Goal: Answer question/provide support

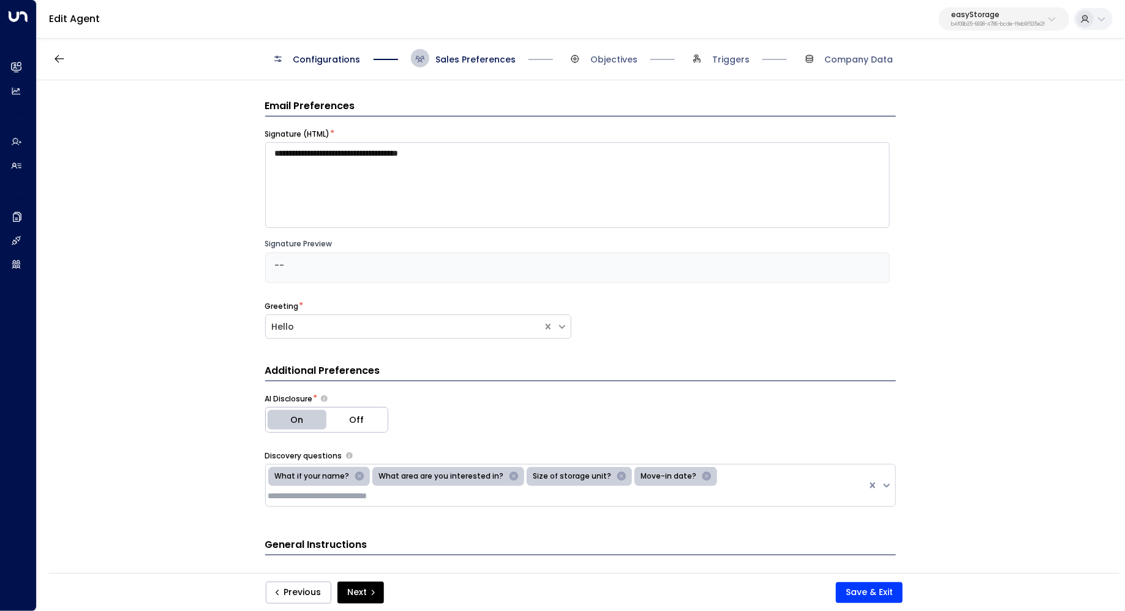
scroll to position [616, 0]
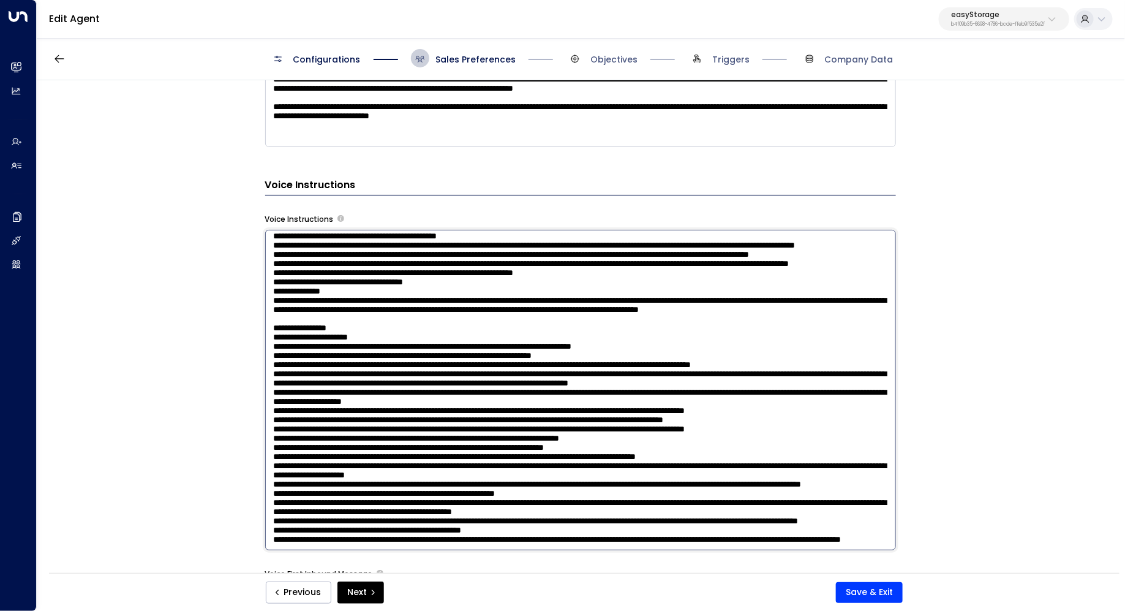
click at [334, 278] on textarea at bounding box center [580, 390] width 631 height 320
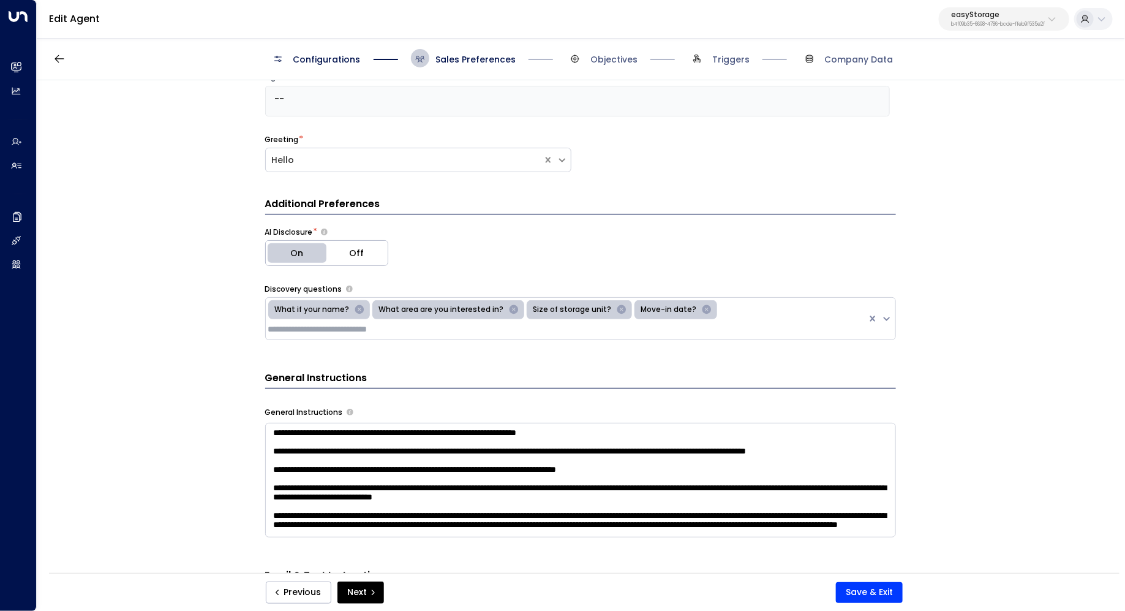
scroll to position [0, 0]
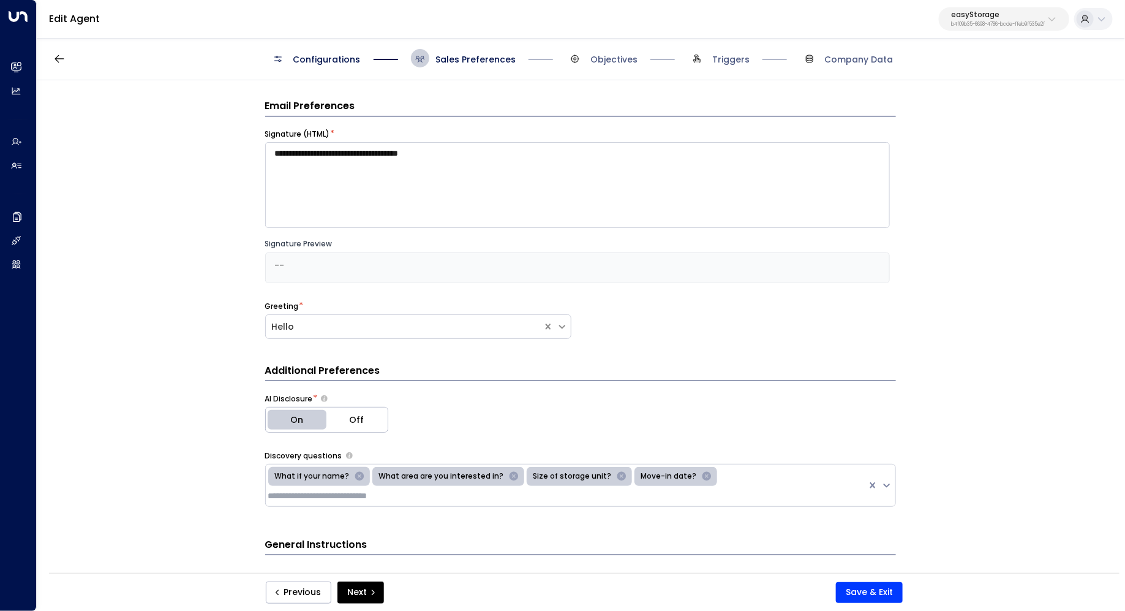
click at [326, 51] on span "Configurations" at bounding box center [315, 58] width 92 height 18
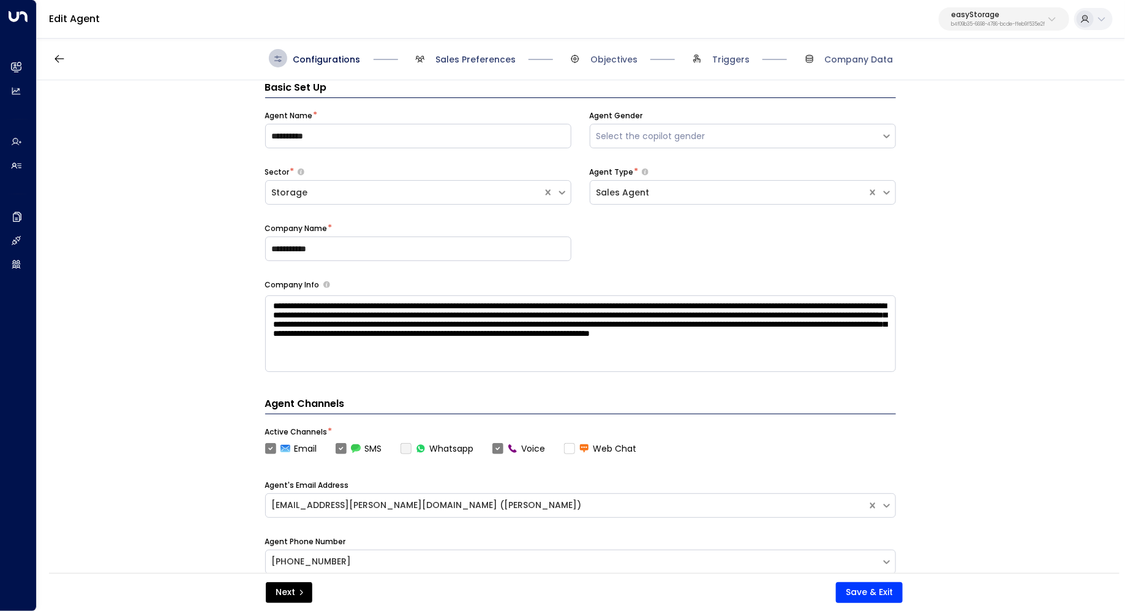
click at [455, 62] on span "Sales Preferences" at bounding box center [475, 59] width 80 height 12
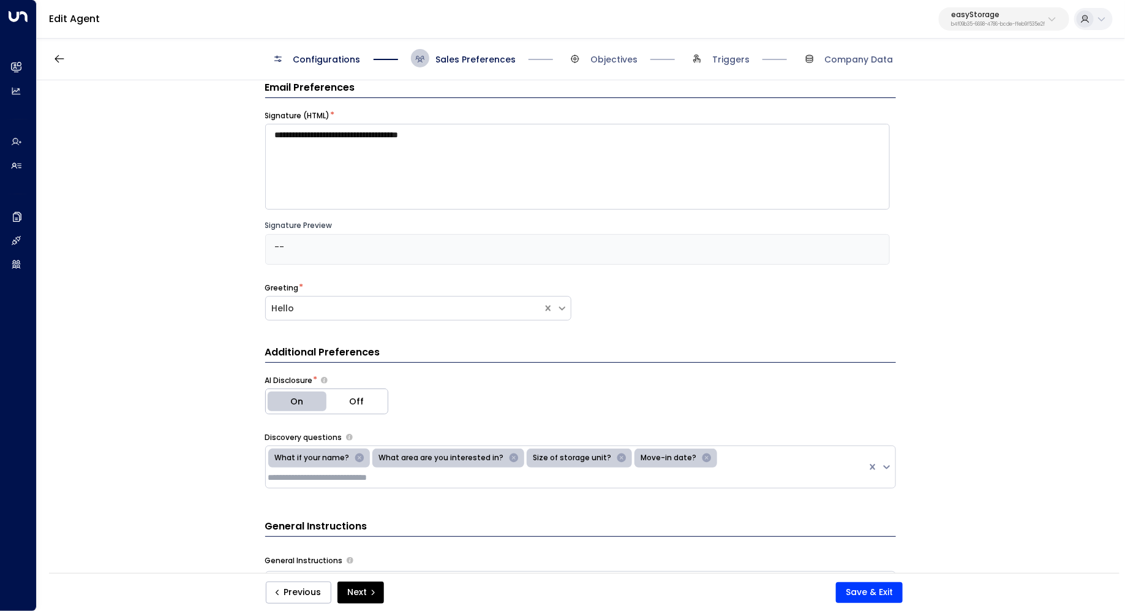
click at [346, 55] on span "Configurations" at bounding box center [326, 59] width 67 height 12
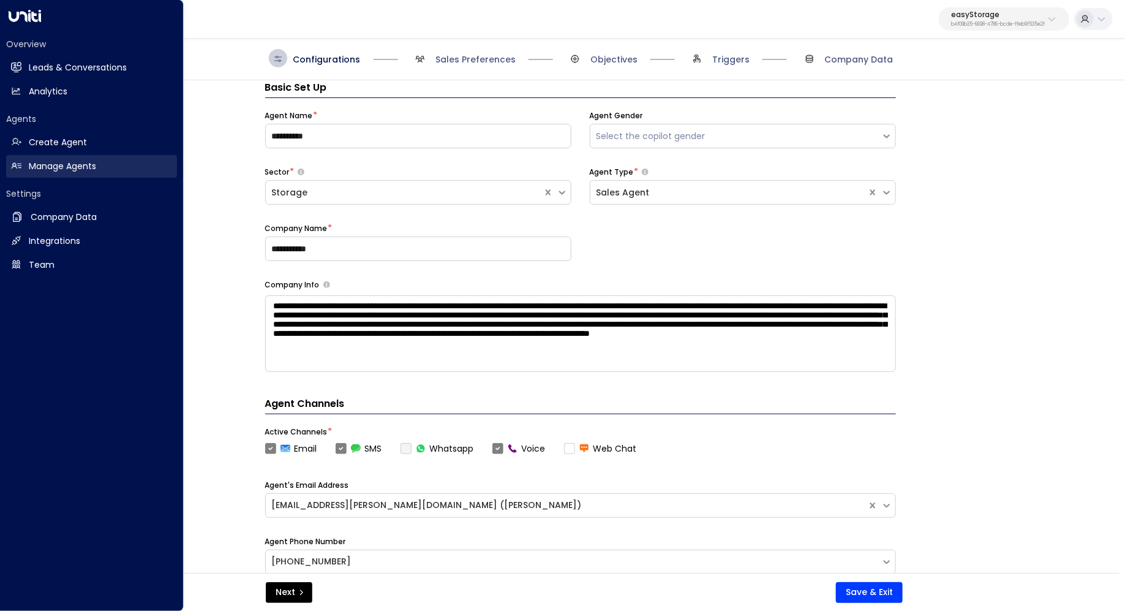
click at [52, 173] on link "Manage Agents Manage Agents" at bounding box center [91, 166] width 171 height 23
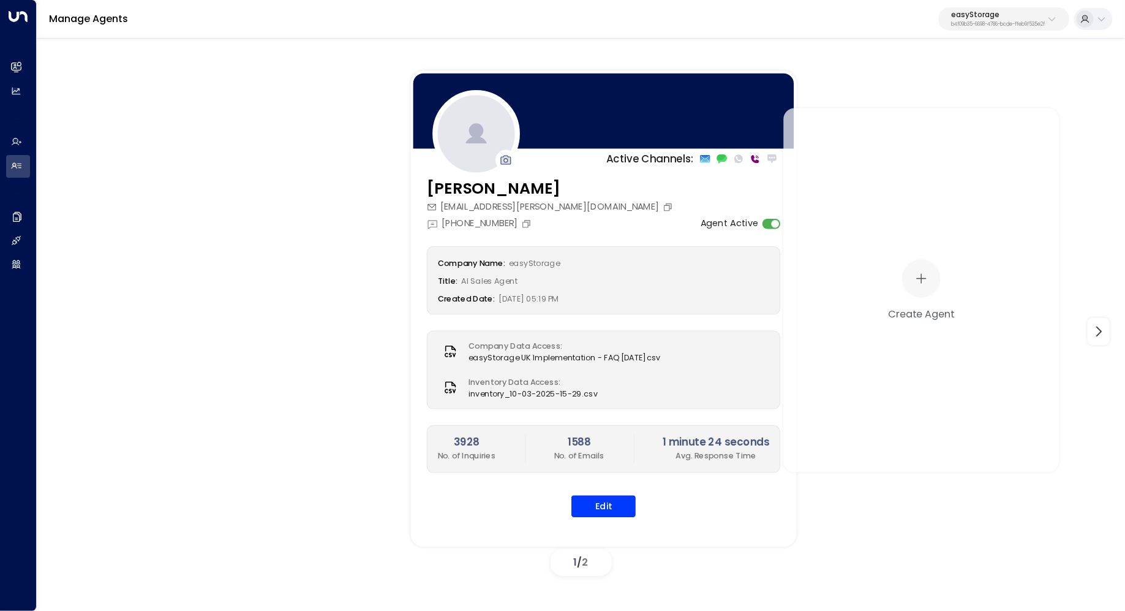
click at [480, 193] on h3 "[PERSON_NAME]" at bounding box center [551, 188] width 249 height 23
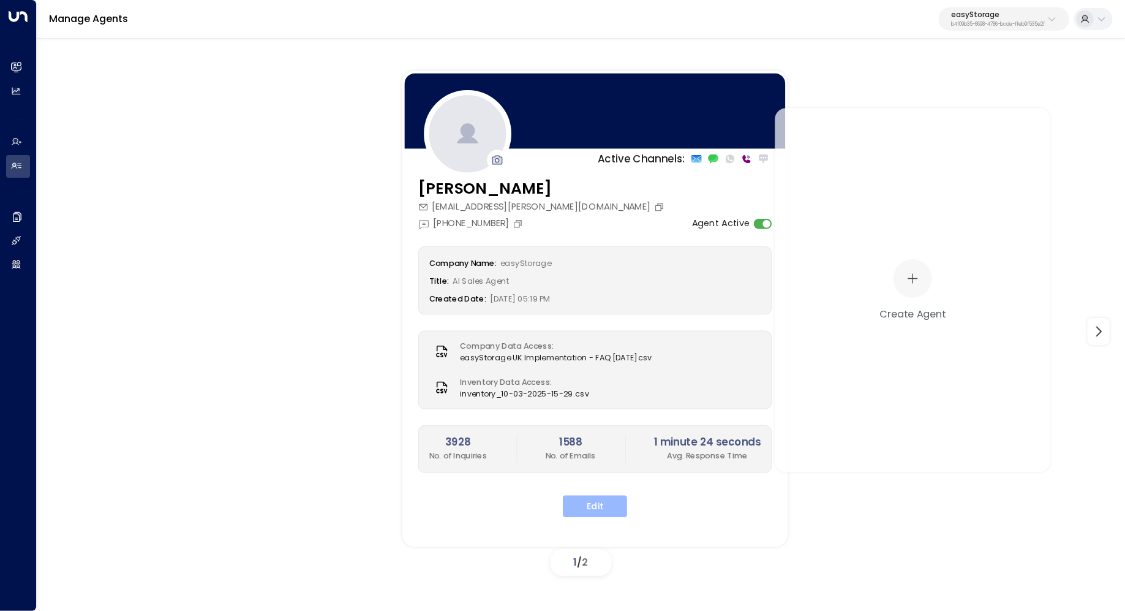
click at [603, 498] on button "Edit" at bounding box center [595, 506] width 64 height 22
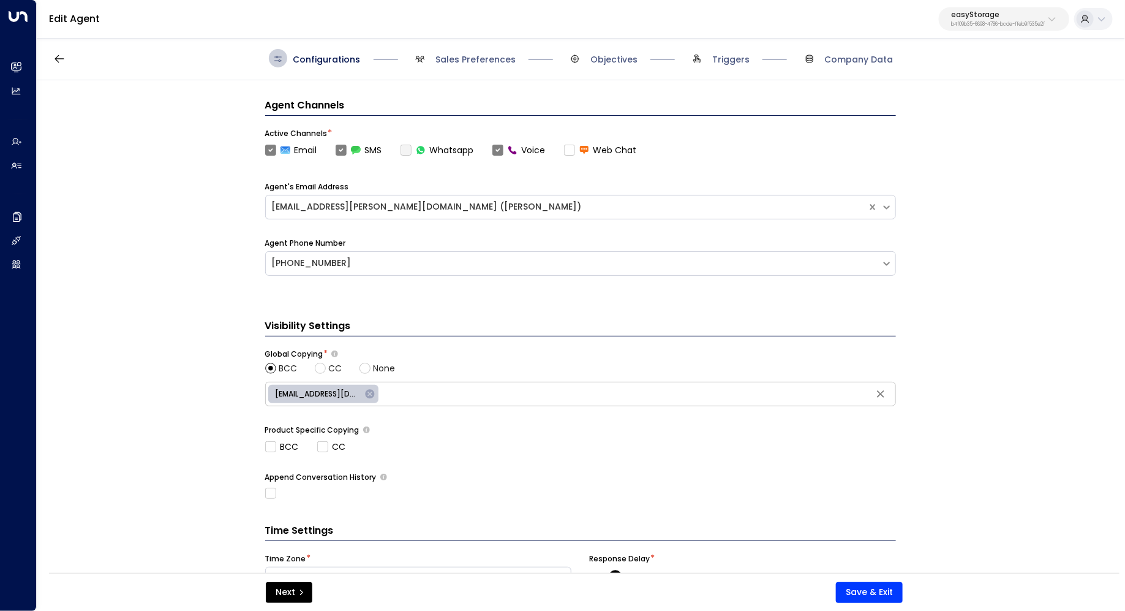
scroll to position [387, 0]
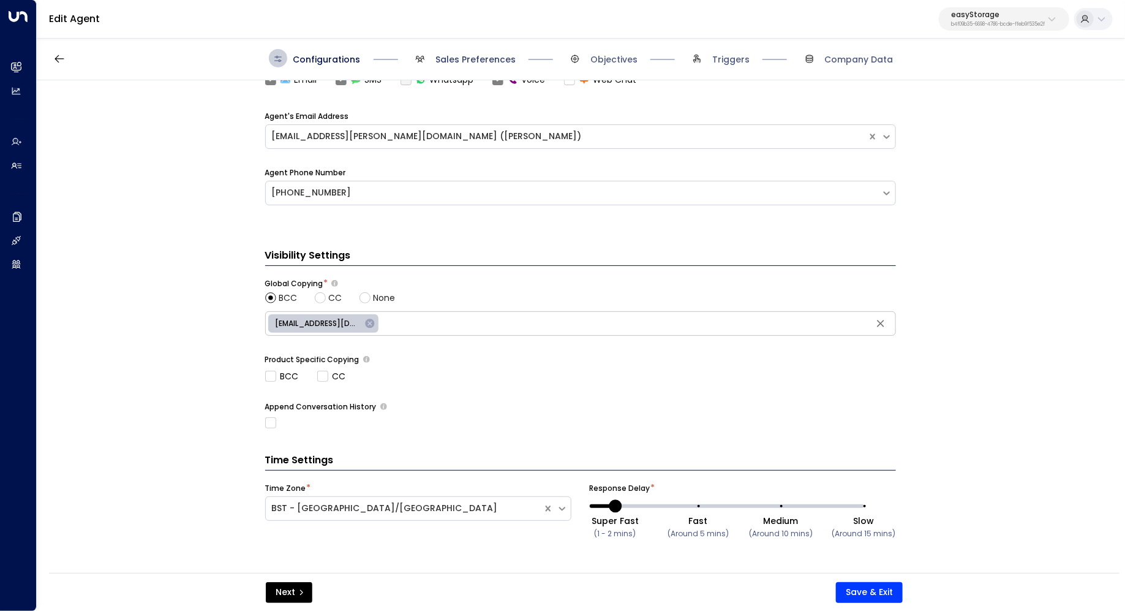
click at [497, 62] on span "Sales Preferences" at bounding box center [475, 59] width 80 height 12
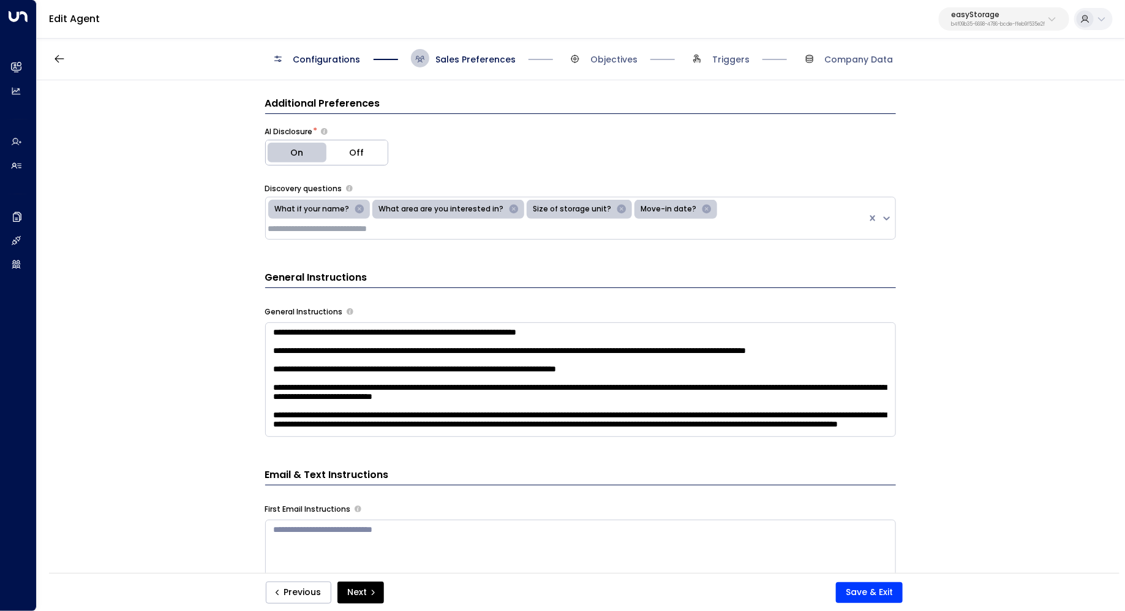
scroll to position [393, 0]
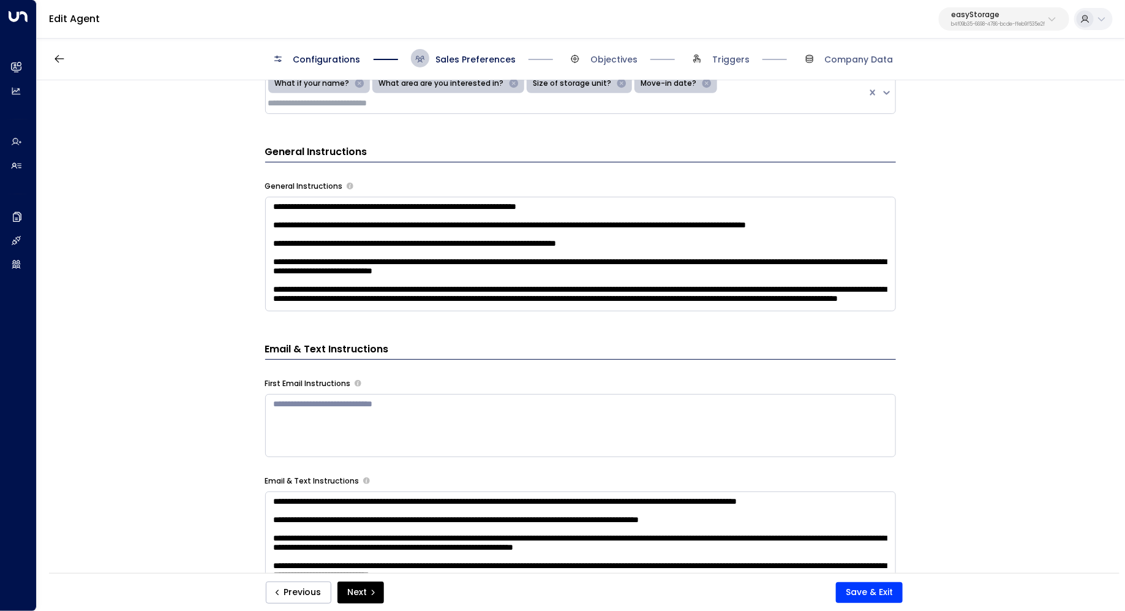
click at [400, 203] on textarea "**********" at bounding box center [580, 254] width 631 height 115
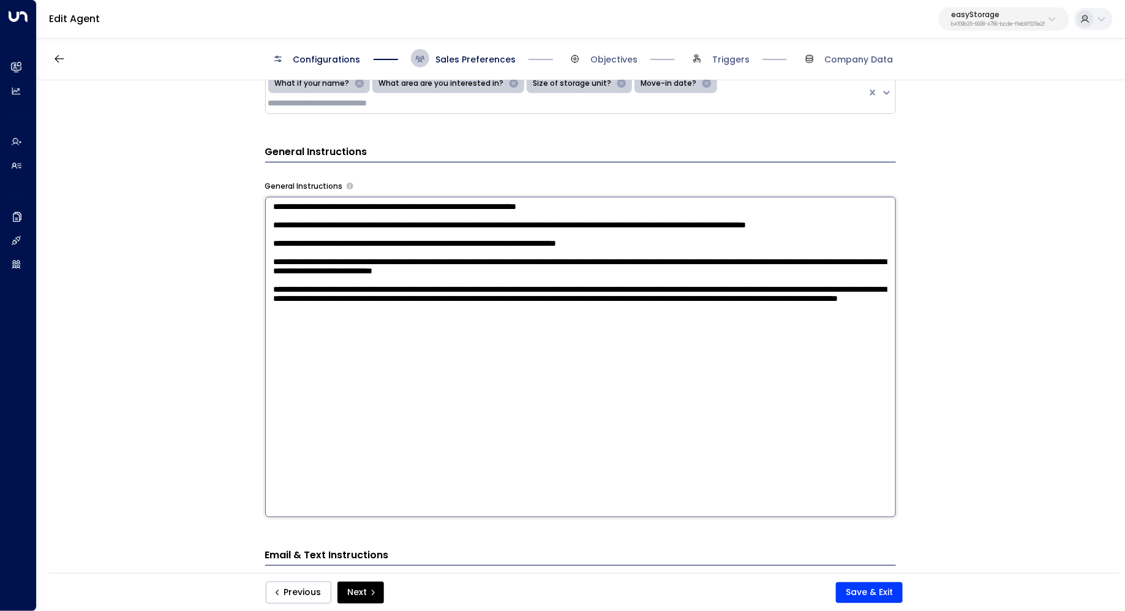
drag, startPoint x: 336, startPoint y: 196, endPoint x: 402, endPoint y: 197, distance: 66.2
click at [402, 197] on textarea "**********" at bounding box center [580, 357] width 631 height 320
click at [369, 251] on textarea "**********" at bounding box center [580, 357] width 631 height 320
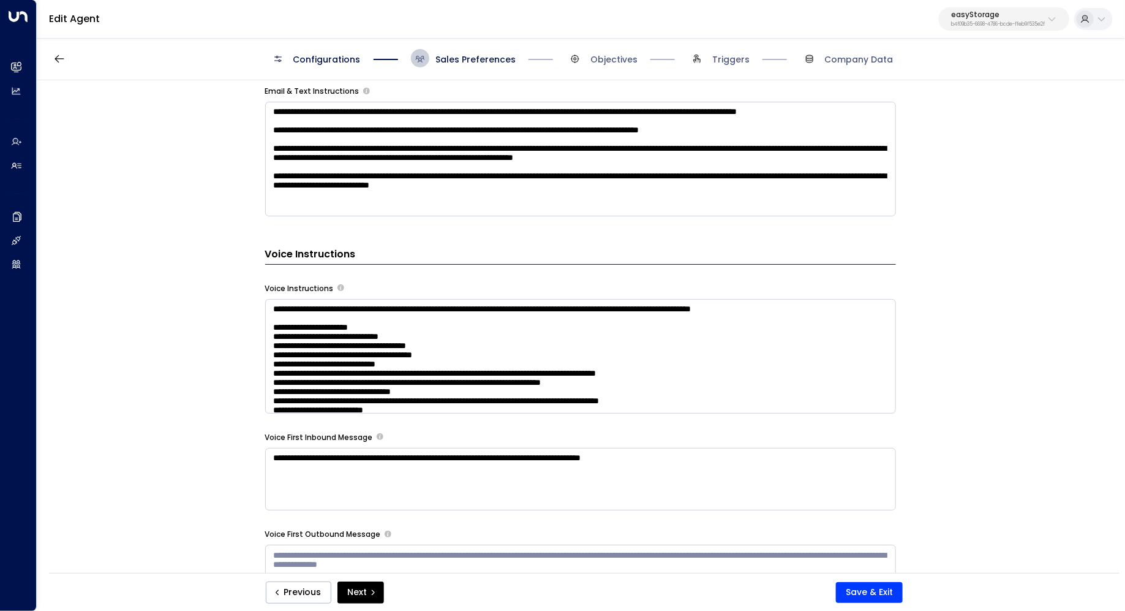
click at [392, 383] on textarea at bounding box center [580, 356] width 631 height 115
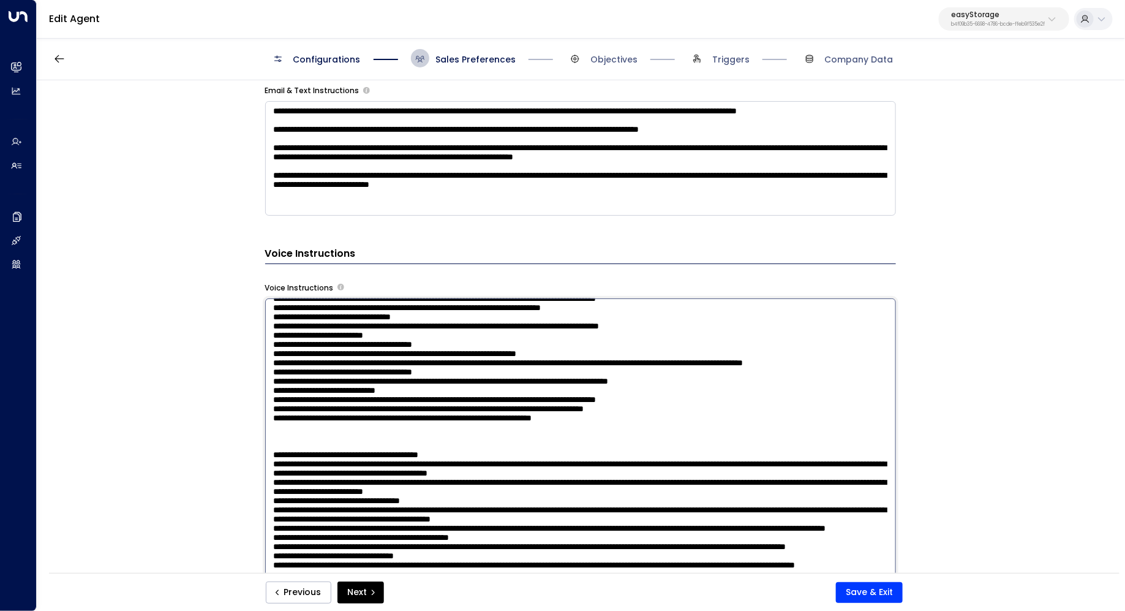
scroll to position [25, 0]
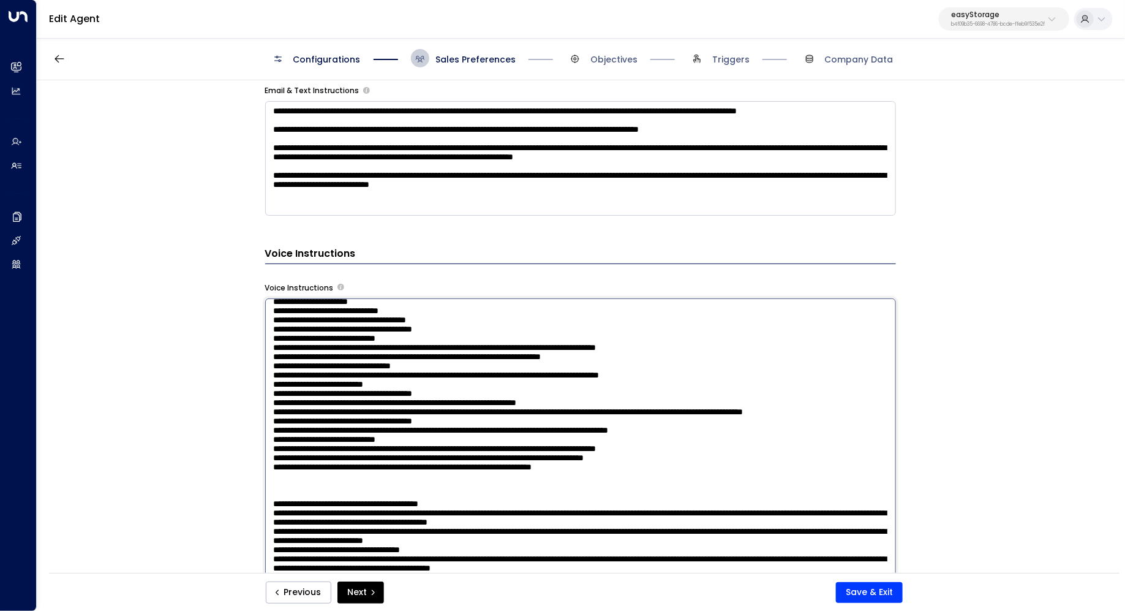
drag, startPoint x: 307, startPoint y: 388, endPoint x: 357, endPoint y: 389, distance: 49.6
click at [357, 389] on textarea at bounding box center [580, 458] width 631 height 320
drag, startPoint x: 304, startPoint y: 407, endPoint x: 331, endPoint y: 407, distance: 27.6
click at [331, 407] on textarea at bounding box center [580, 458] width 631 height 320
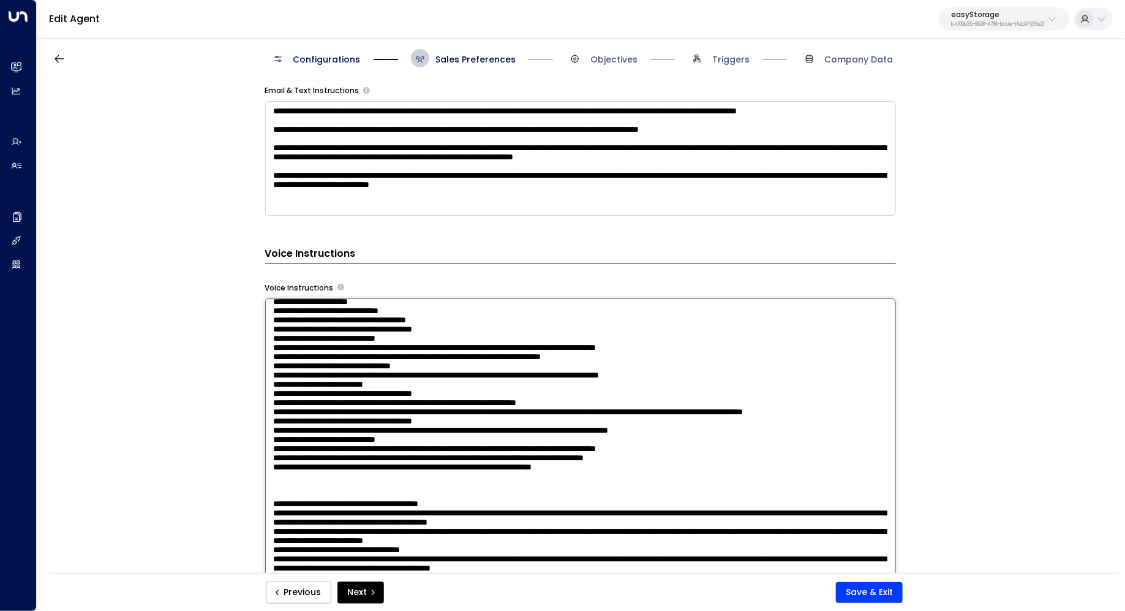
click at [331, 407] on textarea at bounding box center [580, 458] width 631 height 320
drag, startPoint x: 512, startPoint y: 405, endPoint x: 481, endPoint y: 405, distance: 31.2
click at [481, 405] on textarea at bounding box center [580, 458] width 631 height 320
drag, startPoint x: 334, startPoint y: 432, endPoint x: 379, endPoint y: 432, distance: 44.7
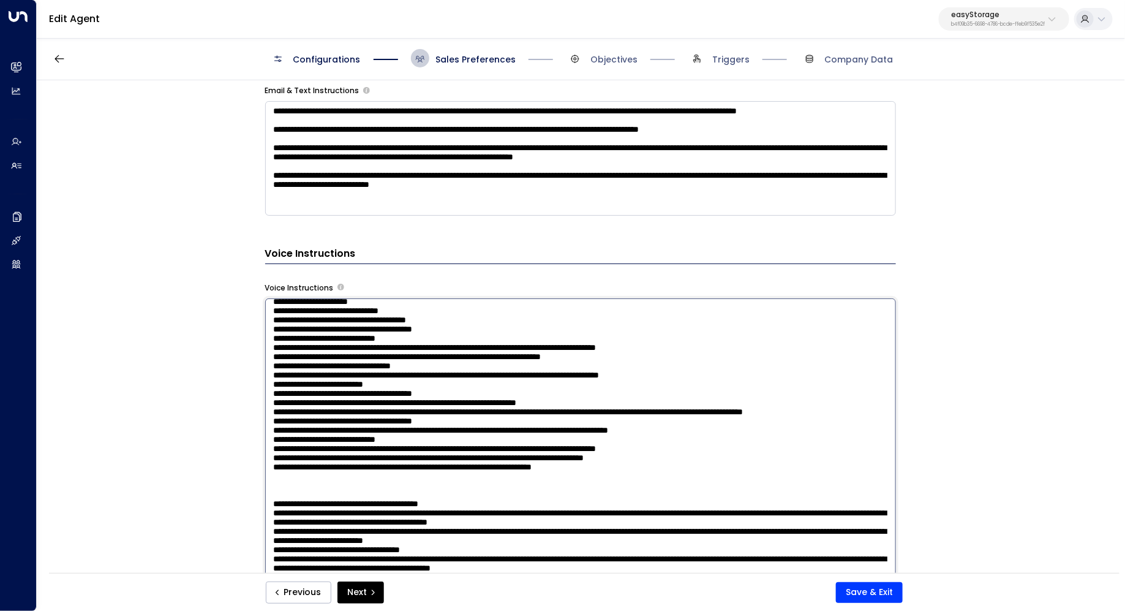
click at [379, 432] on textarea at bounding box center [580, 458] width 631 height 320
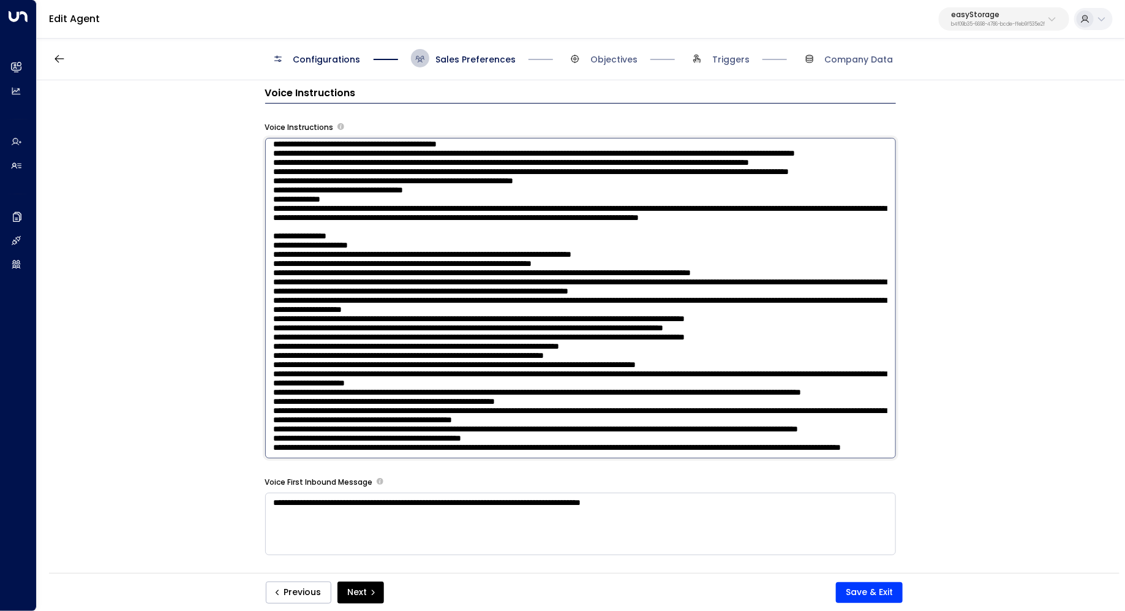
scroll to position [1175, 0]
click at [117, 470] on div "**********" at bounding box center [580, 330] width 1087 height 500
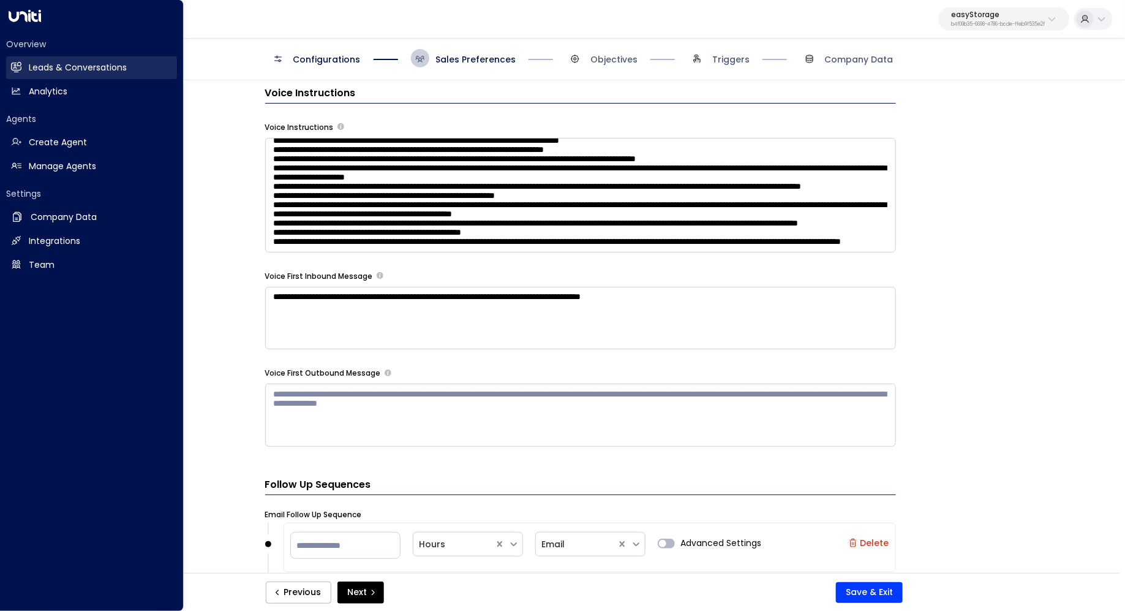
click at [81, 70] on h2 "Leads & Conversations" at bounding box center [78, 67] width 98 height 13
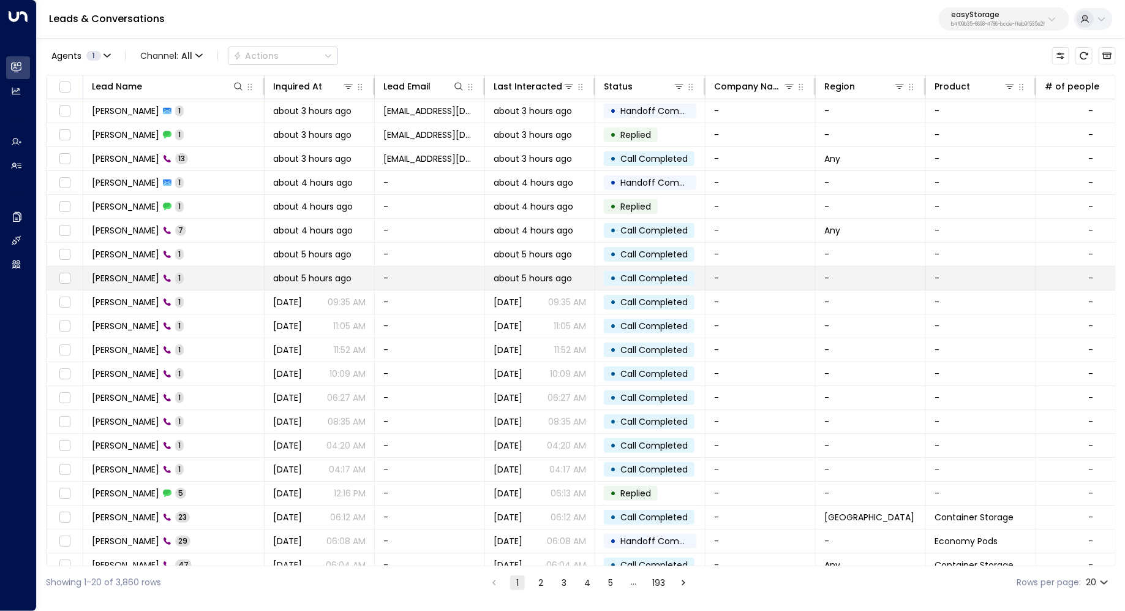
scroll to position [9, 0]
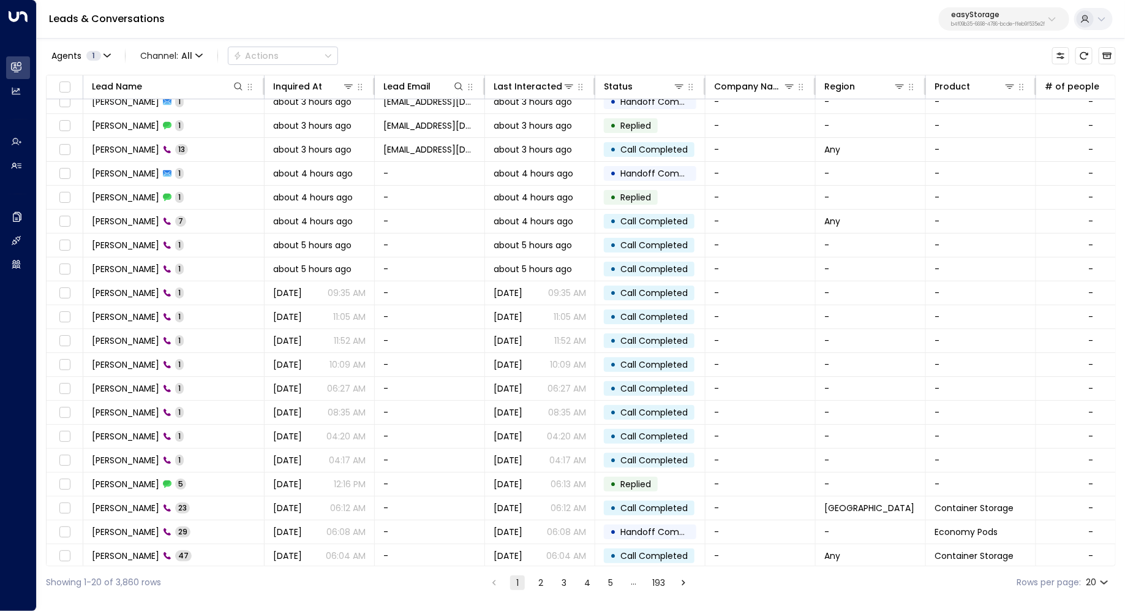
click at [538, 580] on button "2" at bounding box center [540, 582] width 15 height 15
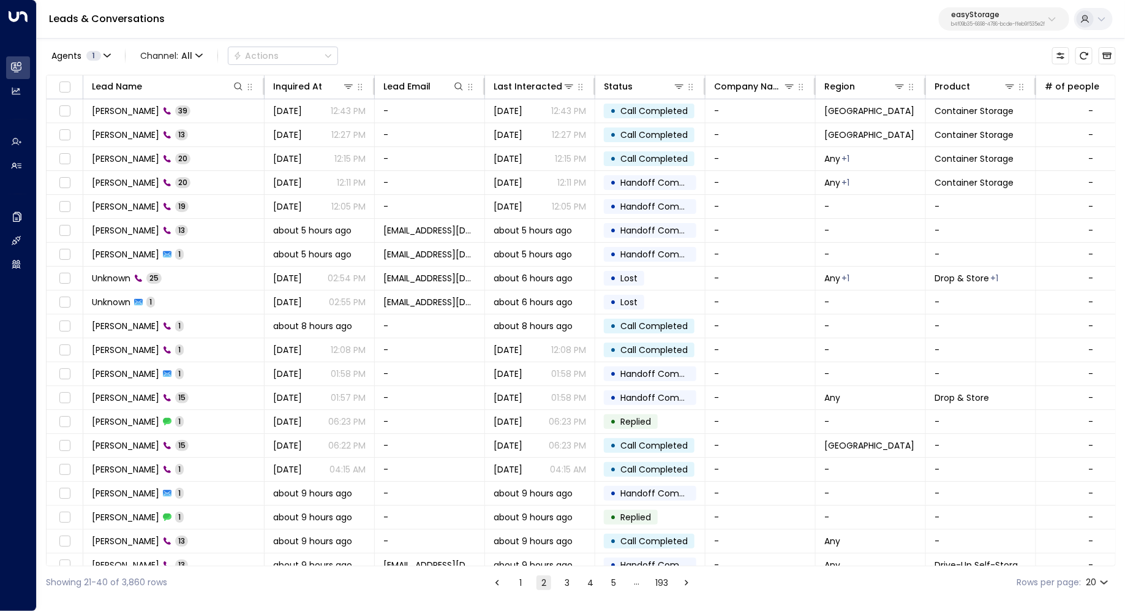
click at [516, 585] on button "1" at bounding box center [520, 582] width 15 height 15
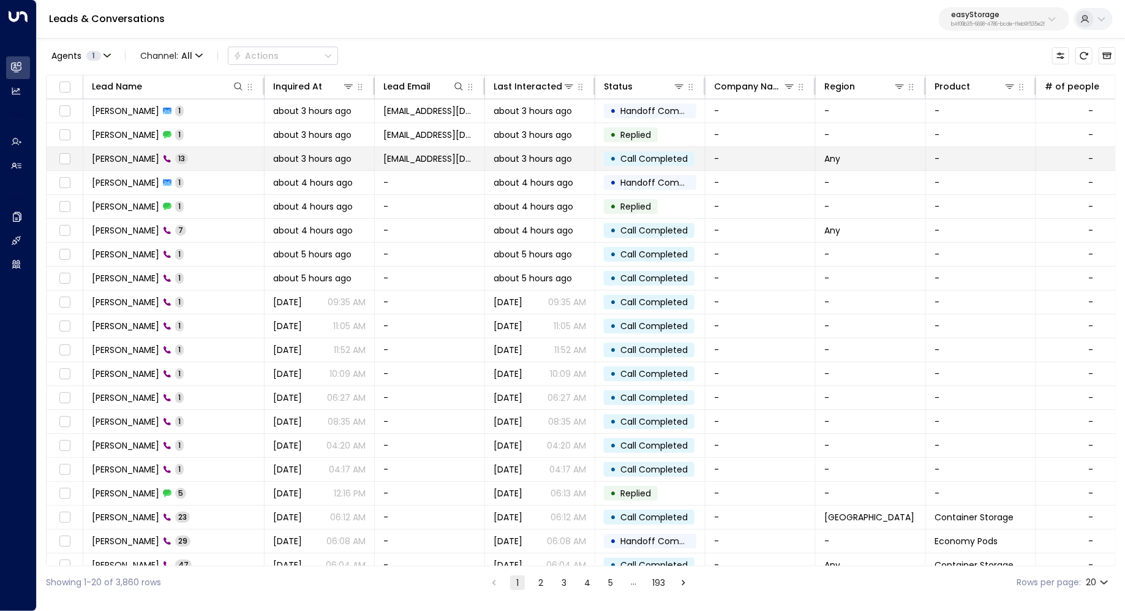
click at [134, 165] on td "[PERSON_NAME] 13" at bounding box center [173, 158] width 181 height 23
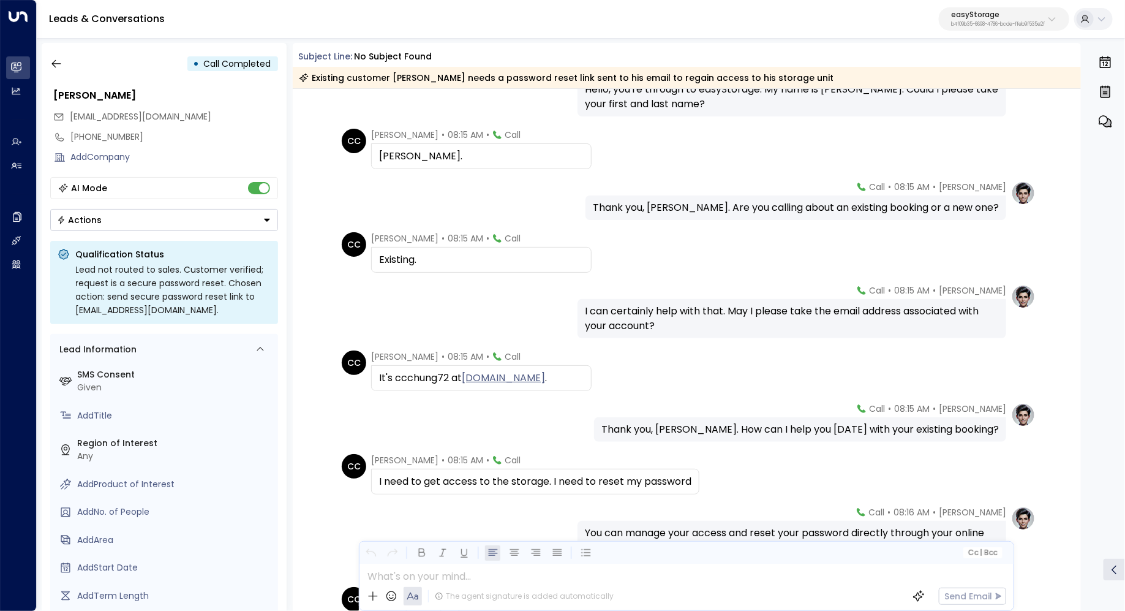
scroll to position [98, 0]
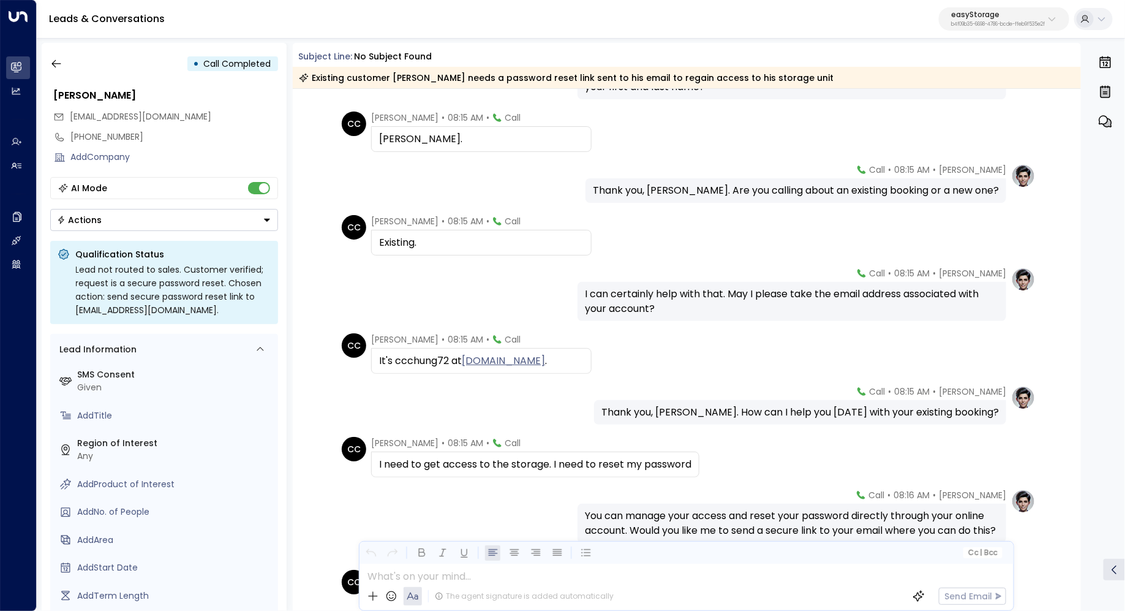
drag, startPoint x: 650, startPoint y: 295, endPoint x: 649, endPoint y: 304, distance: 9.3
click at [649, 304] on div "I can certainly help with that. May I please take the email address associated …" at bounding box center [792, 301] width 414 height 29
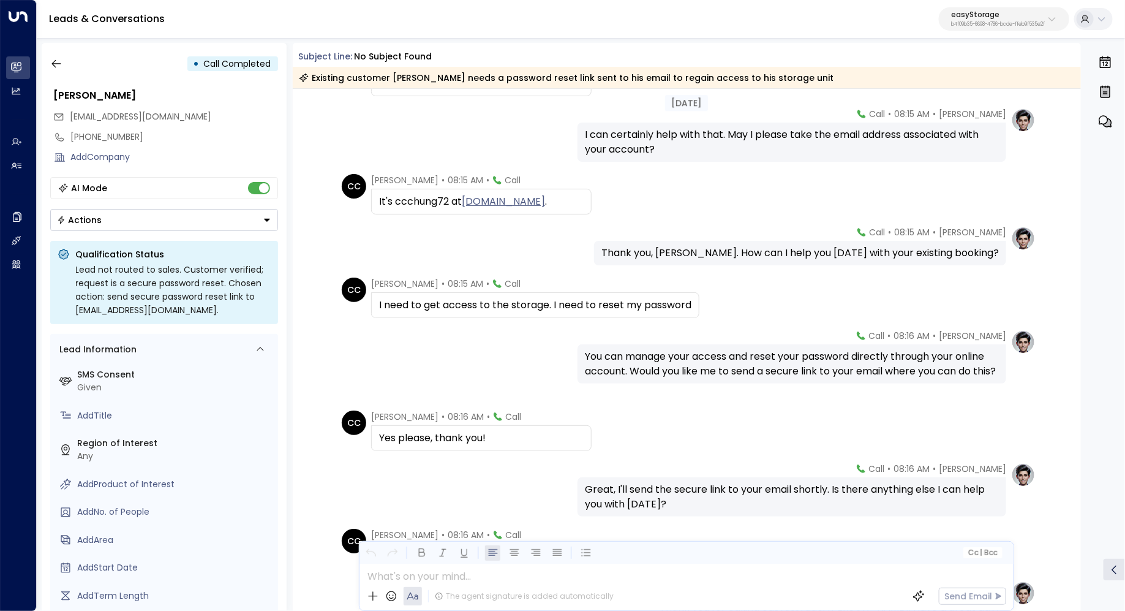
scroll to position [259, 0]
drag, startPoint x: 428, startPoint y: 298, endPoint x: 462, endPoint y: 298, distance: 34.9
click at [462, 298] on div "I need to get access to the storage. I need to reset my password" at bounding box center [535, 303] width 312 height 15
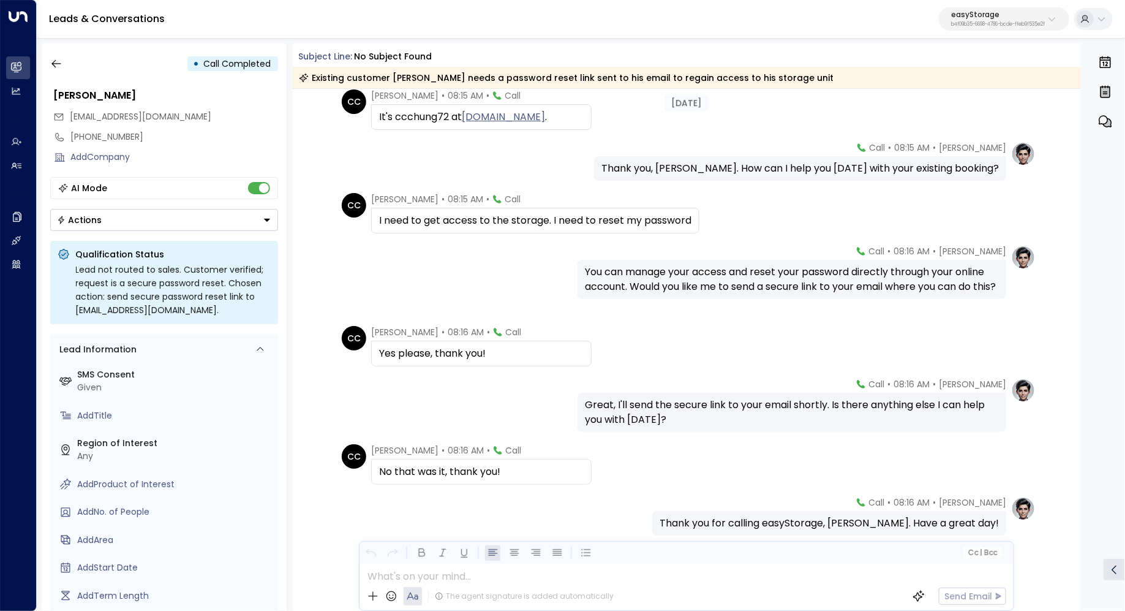
scroll to position [344, 0]
click at [682, 274] on div "You can manage your access and reset your password directly through your online…" at bounding box center [792, 277] width 414 height 29
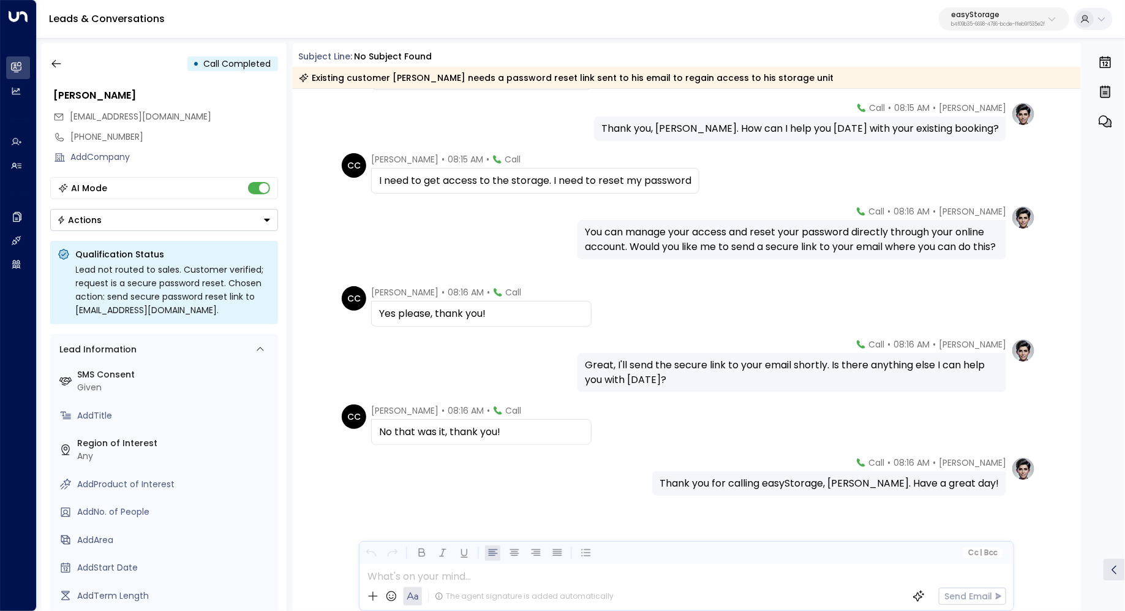
scroll to position [388, 0]
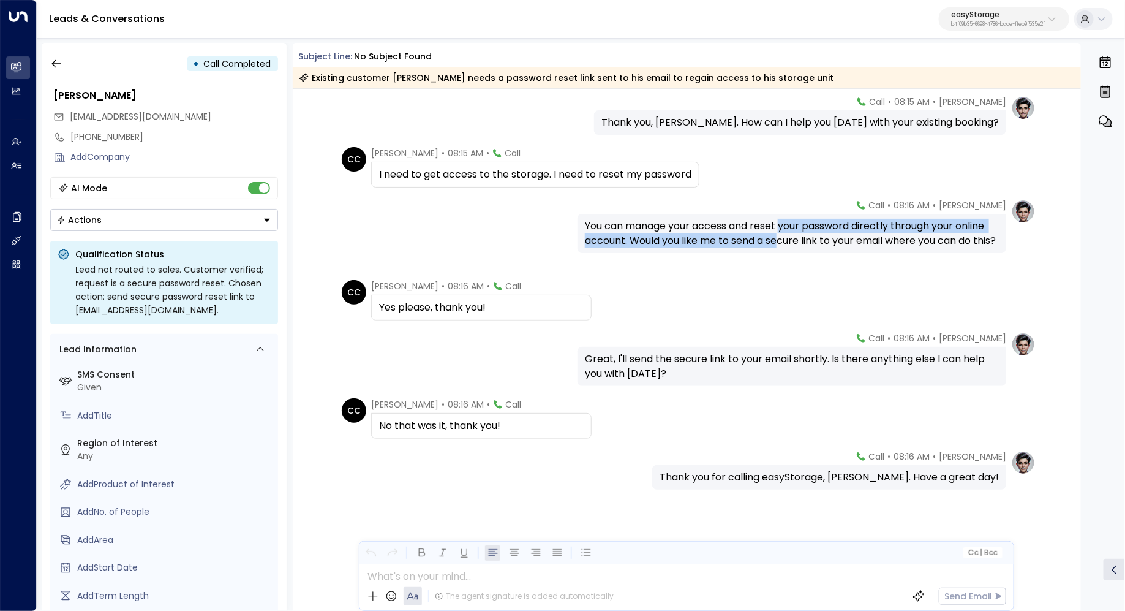
drag, startPoint x: 782, startPoint y: 230, endPoint x: 780, endPoint y: 243, distance: 12.9
click at [780, 243] on div "You can manage your access and reset your password directly through your online…" at bounding box center [792, 233] width 414 height 29
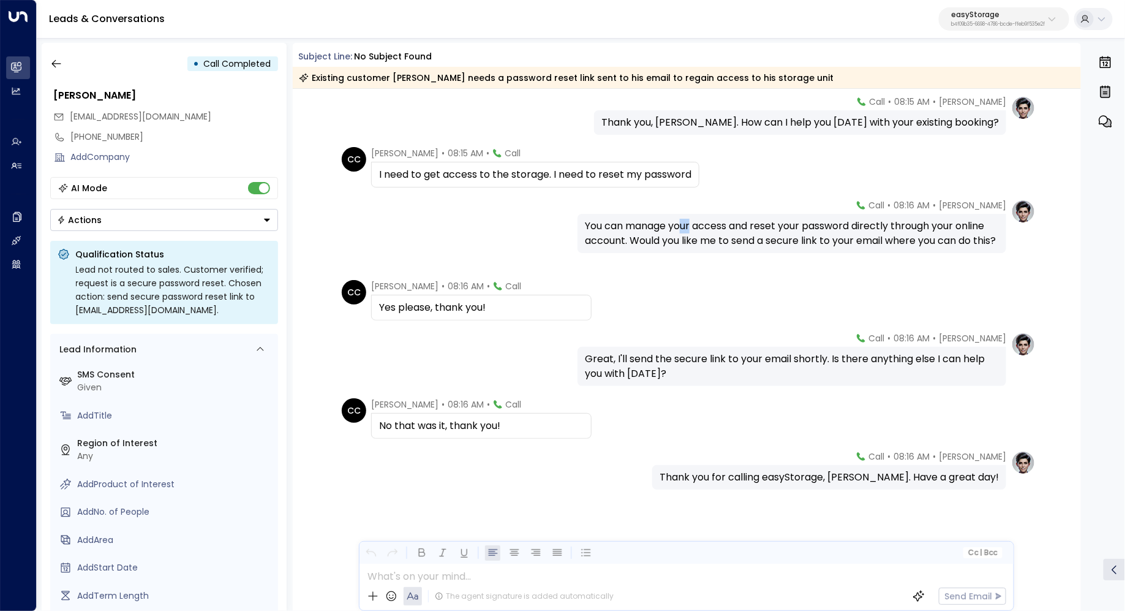
drag, startPoint x: 685, startPoint y: 225, endPoint x: 699, endPoint y: 225, distance: 13.5
click at [698, 225] on div "You can manage your access and reset your password directly through your online…" at bounding box center [792, 233] width 414 height 29
click at [699, 225] on div "You can manage your access and reset your password directly through your online…" at bounding box center [792, 233] width 414 height 29
click at [641, 360] on div "Great, I'll send the secure link to your email shortly. Is there anything else …" at bounding box center [792, 366] width 414 height 29
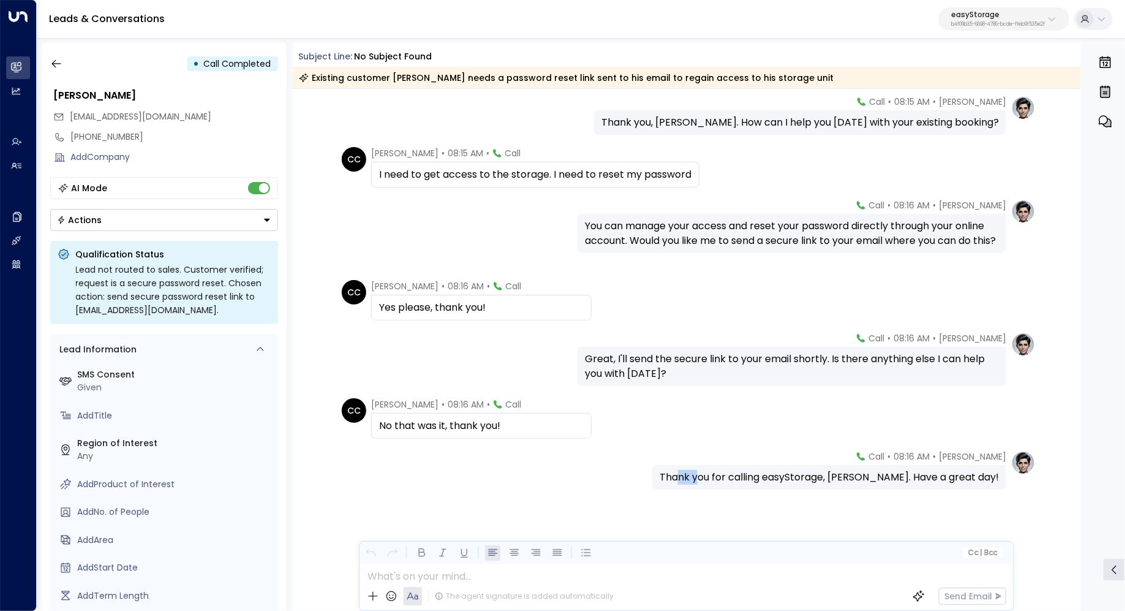
drag, startPoint x: 718, startPoint y: 470, endPoint x: 734, endPoint y: 470, distance: 16.5
click at [734, 470] on div "Thank you for calling easyStorage, [PERSON_NAME]. Have a great day!" at bounding box center [829, 477] width 339 height 15
click at [59, 56] on button "button" at bounding box center [56, 64] width 22 height 22
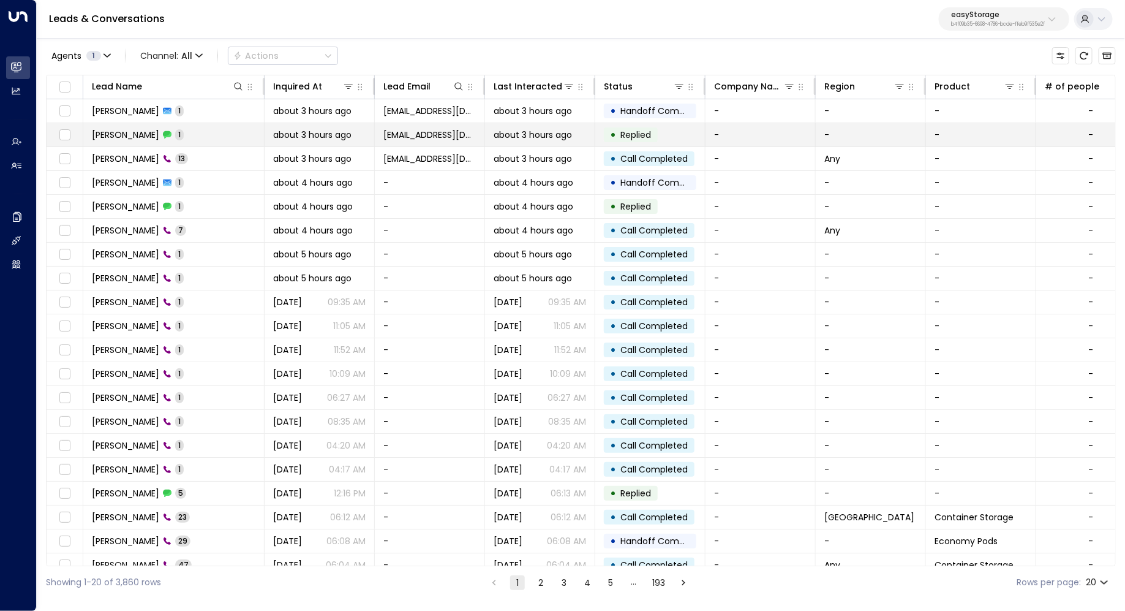
click at [127, 127] on td "[PERSON_NAME] 1" at bounding box center [173, 134] width 181 height 23
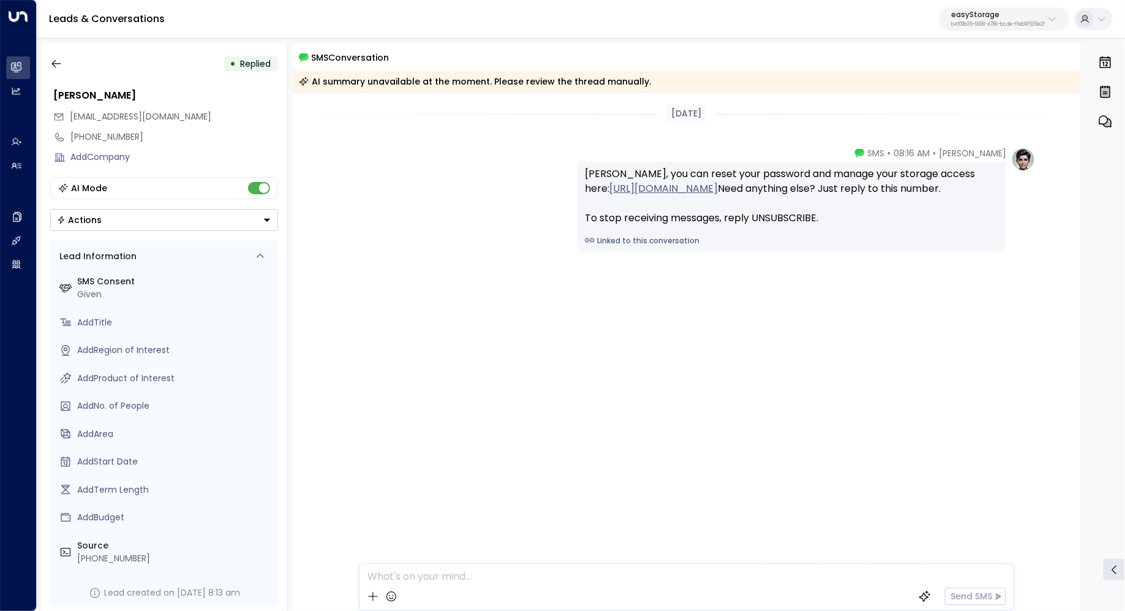
drag, startPoint x: 762, startPoint y: 172, endPoint x: 777, endPoint y: 172, distance: 15.3
click at [775, 172] on div "[PERSON_NAME], you can reset your password and manage your storage access here:…" at bounding box center [792, 196] width 414 height 59
click at [777, 172] on div "[PERSON_NAME], you can reset your password and manage your storage access here:…" at bounding box center [792, 196] width 414 height 59
click at [657, 186] on link "[URL][DOMAIN_NAME]" at bounding box center [663, 188] width 108 height 15
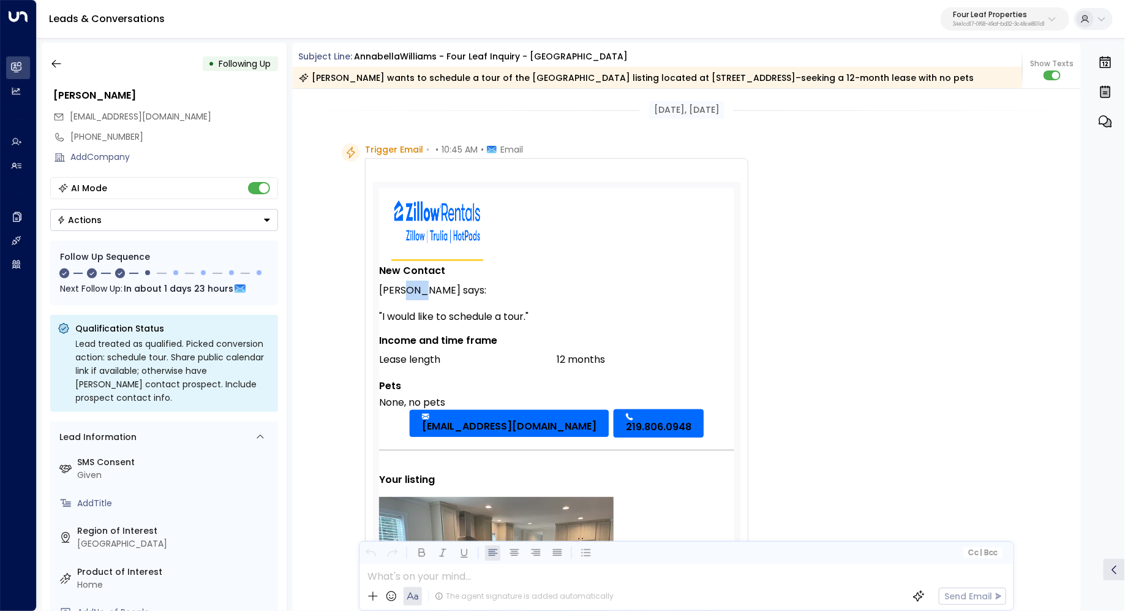
drag, startPoint x: 413, startPoint y: 300, endPoint x: 439, endPoint y: 300, distance: 25.7
click at [431, 300] on div "Annabella Williams says:" at bounding box center [556, 291] width 355 height 20
click at [440, 300] on div "Annabella Williams says:" at bounding box center [556, 291] width 355 height 20
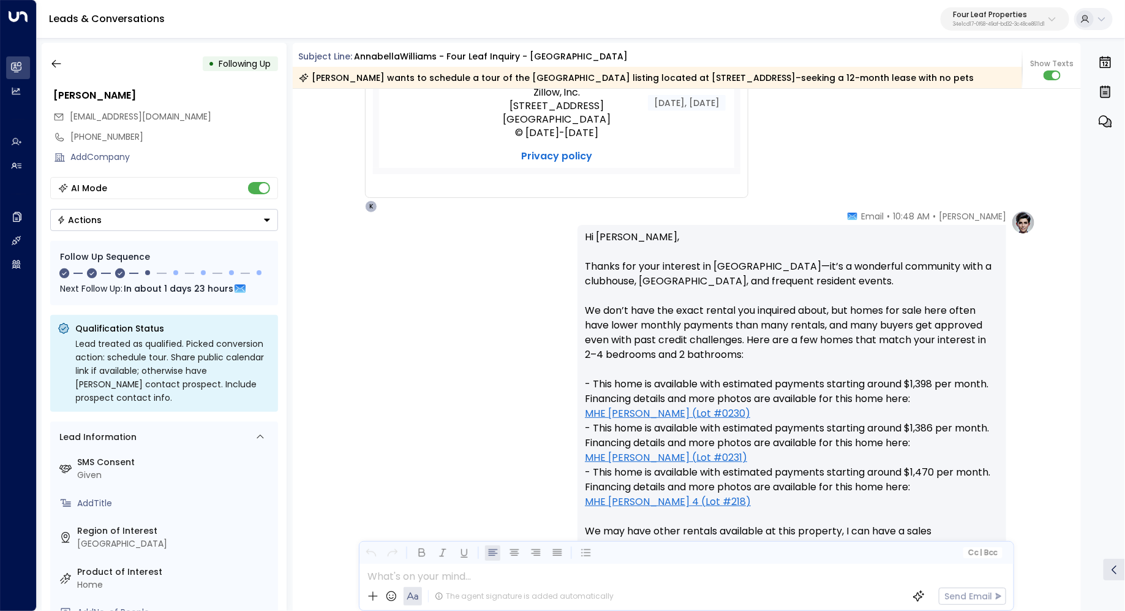
scroll to position [652, 0]
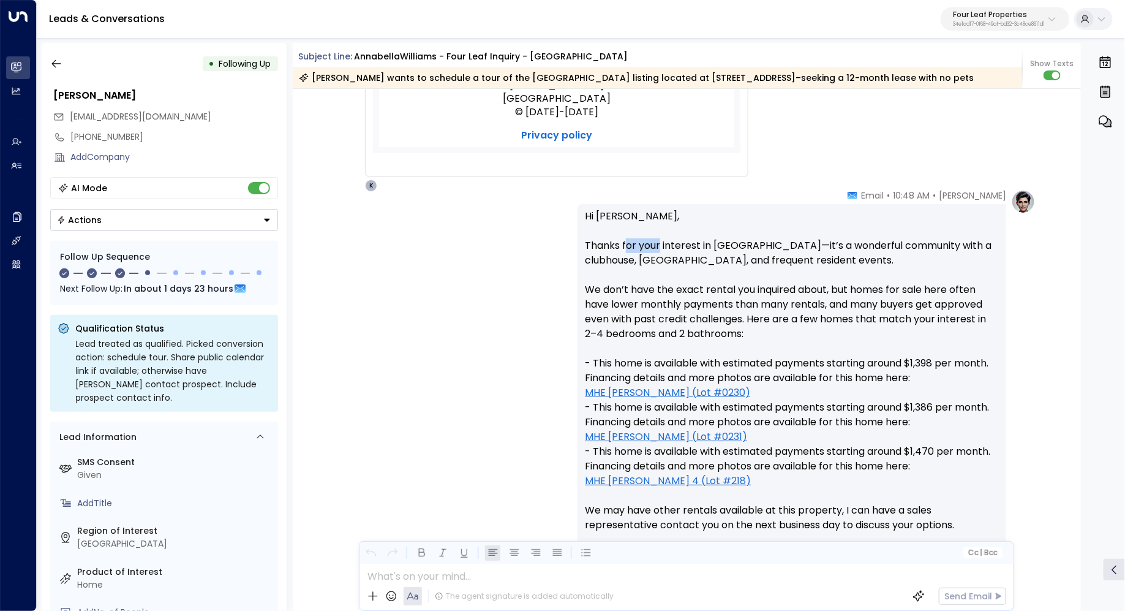
drag, startPoint x: 627, startPoint y: 254, endPoint x: 674, endPoint y: 254, distance: 47.2
click at [673, 254] on p "Hi Annabella, Thanks for your interest in Summerhill Village—it’s a wonderful c…" at bounding box center [792, 437] width 414 height 456
click at [674, 254] on p "Hi Annabella, Thanks for your interest in Summerhill Village—it’s a wonderful c…" at bounding box center [792, 437] width 414 height 456
drag, startPoint x: 819, startPoint y: 254, endPoint x: 815, endPoint y: 260, distance: 8.0
click at [815, 260] on p "Hi Annabella, Thanks for your interest in Summerhill Village—it’s a wonderful c…" at bounding box center [792, 437] width 414 height 456
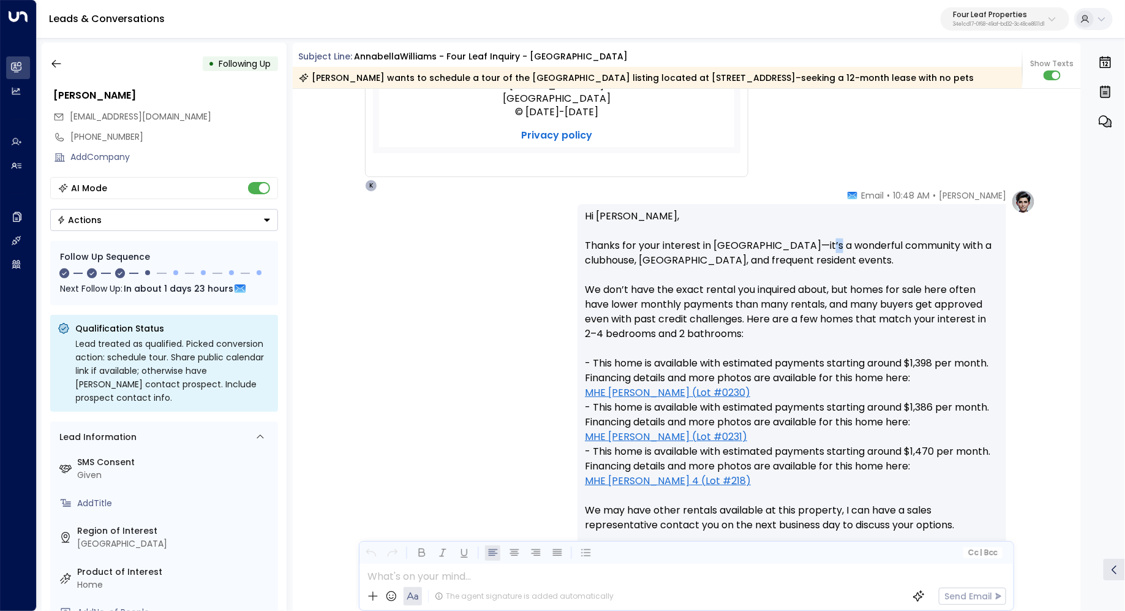
click at [815, 260] on p "Hi Annabella, Thanks for your interest in Summerhill Village—it’s a wonderful c…" at bounding box center [792, 437] width 414 height 456
click at [799, 274] on p "Hi Annabella, Thanks for your interest in Summerhill Village—it’s a wonderful c…" at bounding box center [792, 437] width 414 height 456
drag, startPoint x: 632, startPoint y: 314, endPoint x: 649, endPoint y: 314, distance: 16.5
click at [646, 314] on p "Hi Annabella, Thanks for your interest in Summerhill Village—it’s a wonderful c…" at bounding box center [792, 437] width 414 height 456
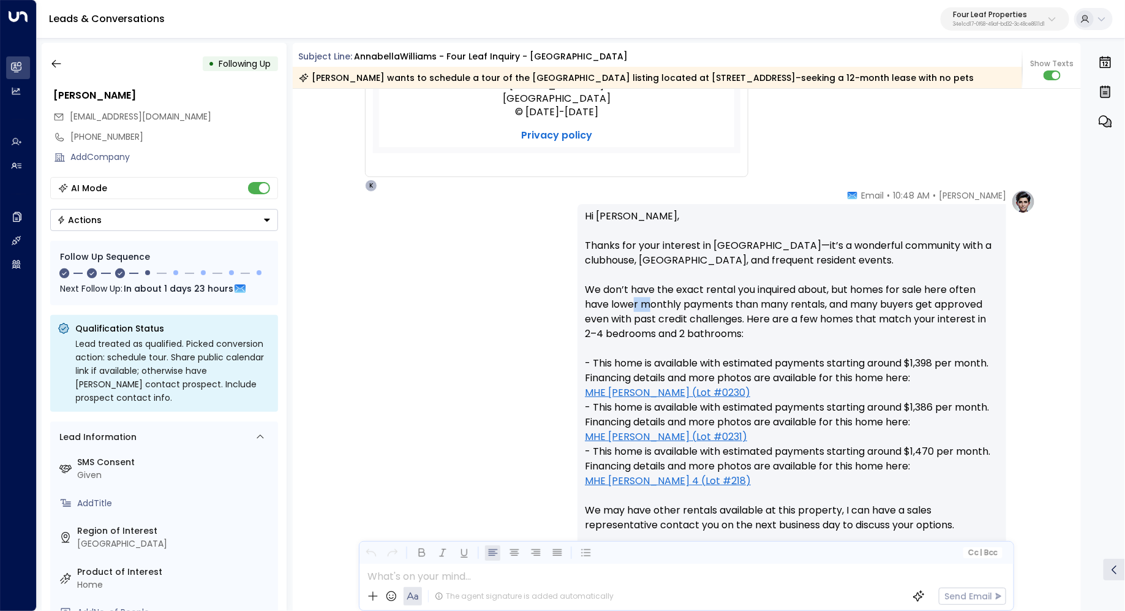
click at [649, 314] on p "Hi Annabella, Thanks for your interest in Summerhill Village—it’s a wonderful c…" at bounding box center [792, 437] width 414 height 456
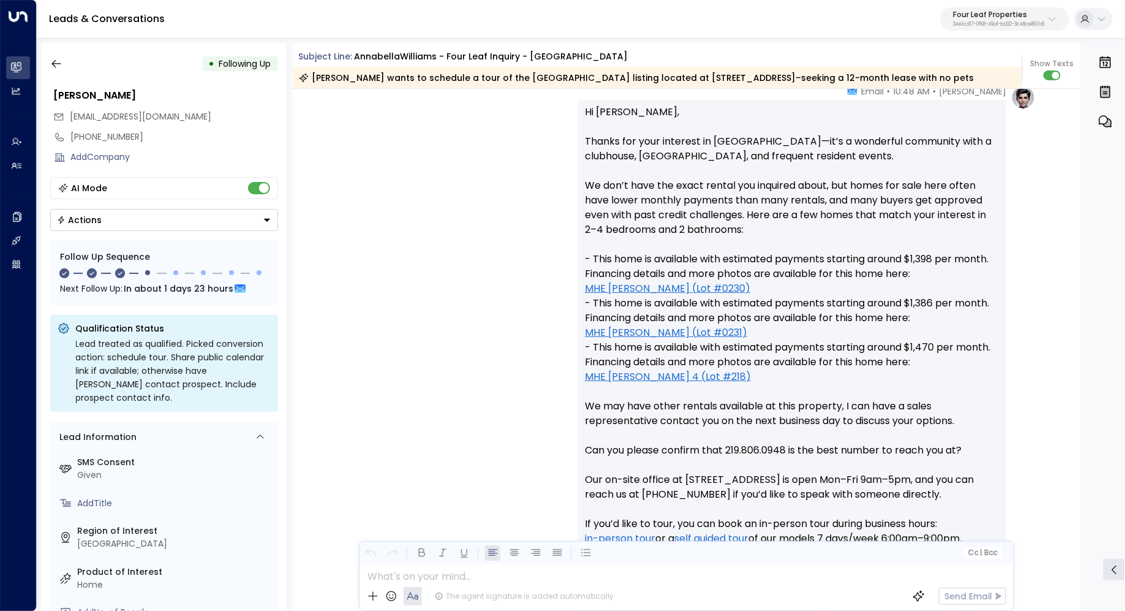
scroll to position [770, 0]
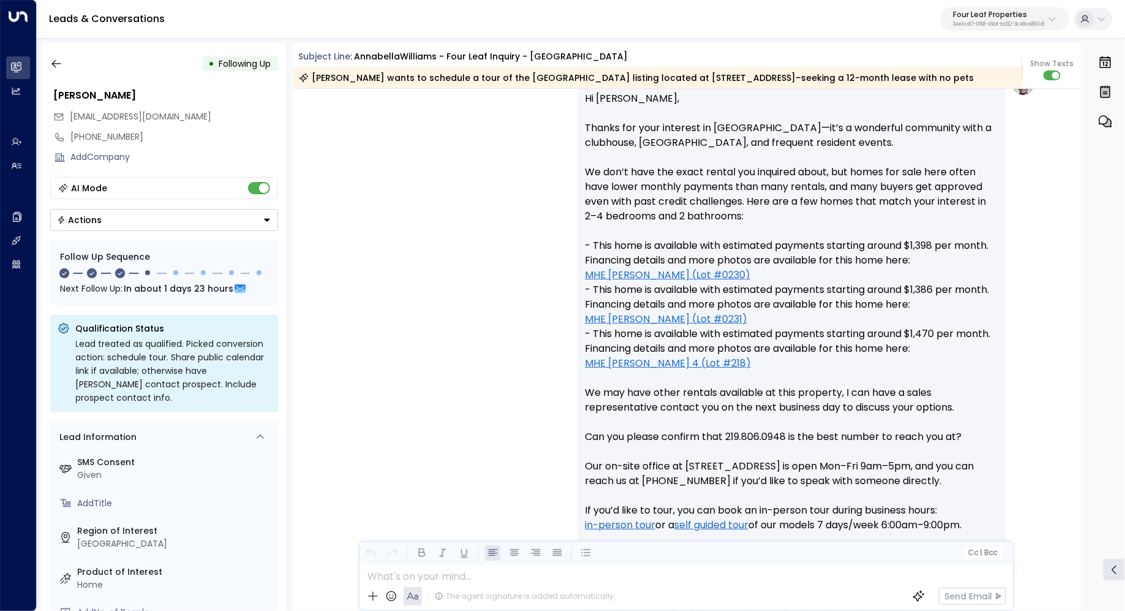
click at [651, 282] on link "MHE Barton II (Lot #0230)" at bounding box center [667, 275] width 165 height 15
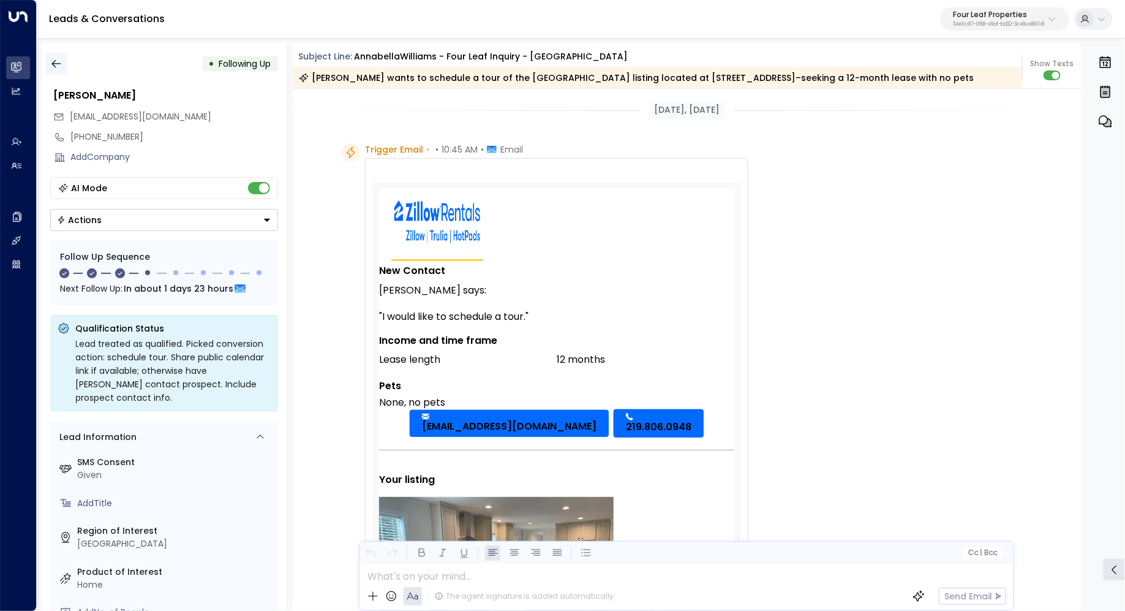
click at [54, 61] on icon "button" at bounding box center [55, 64] width 9 height 8
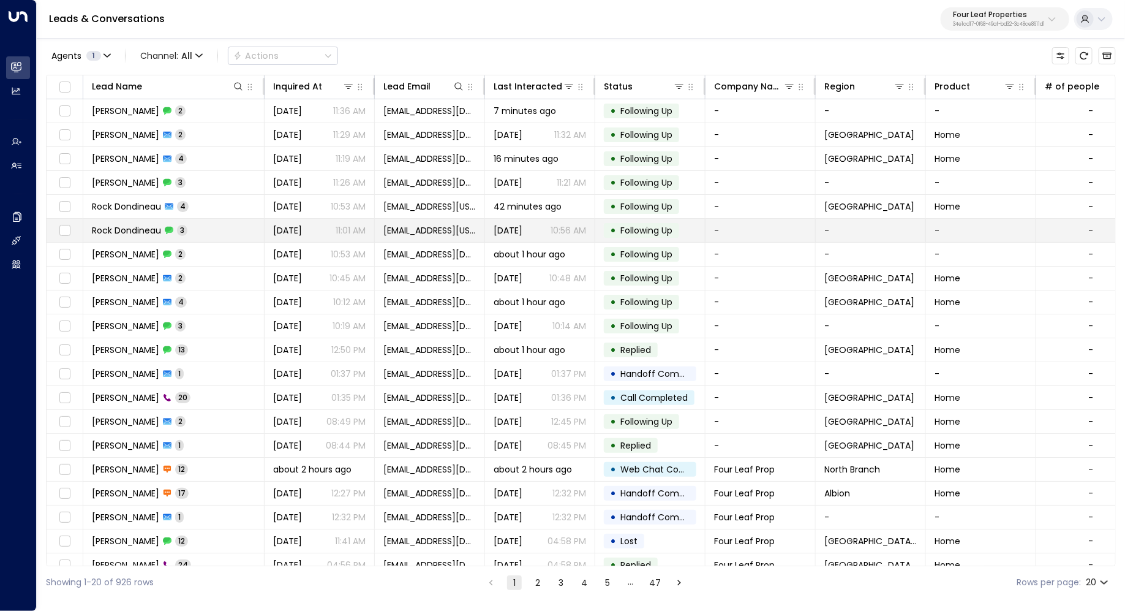
click at [205, 235] on td "Rock Dondineau 3" at bounding box center [173, 230] width 181 height 23
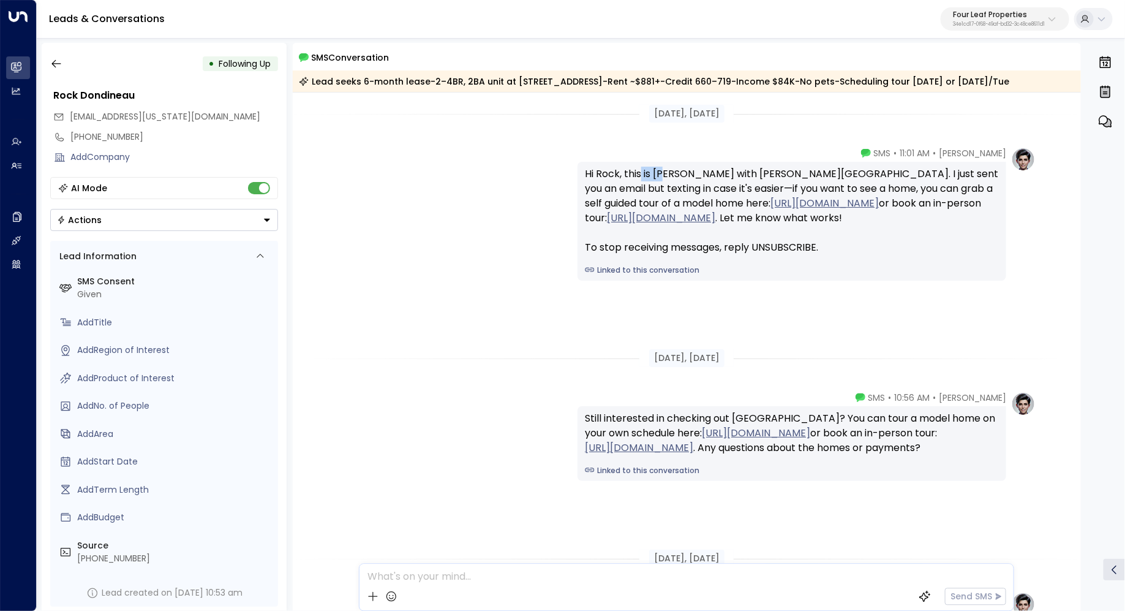
drag, startPoint x: 641, startPoint y: 176, endPoint x: 666, endPoint y: 176, distance: 25.1
click at [666, 176] on div "Hi Rock, this is Katie with Summerhill Village. I just sent you an email but te…" at bounding box center [792, 211] width 414 height 88
drag, startPoint x: 627, startPoint y: 175, endPoint x: 644, endPoint y: 175, distance: 17.1
click at [644, 175] on div "Hi Rock, this is Katie with Summerhill Village. I just sent you an email but te…" at bounding box center [792, 211] width 414 height 88
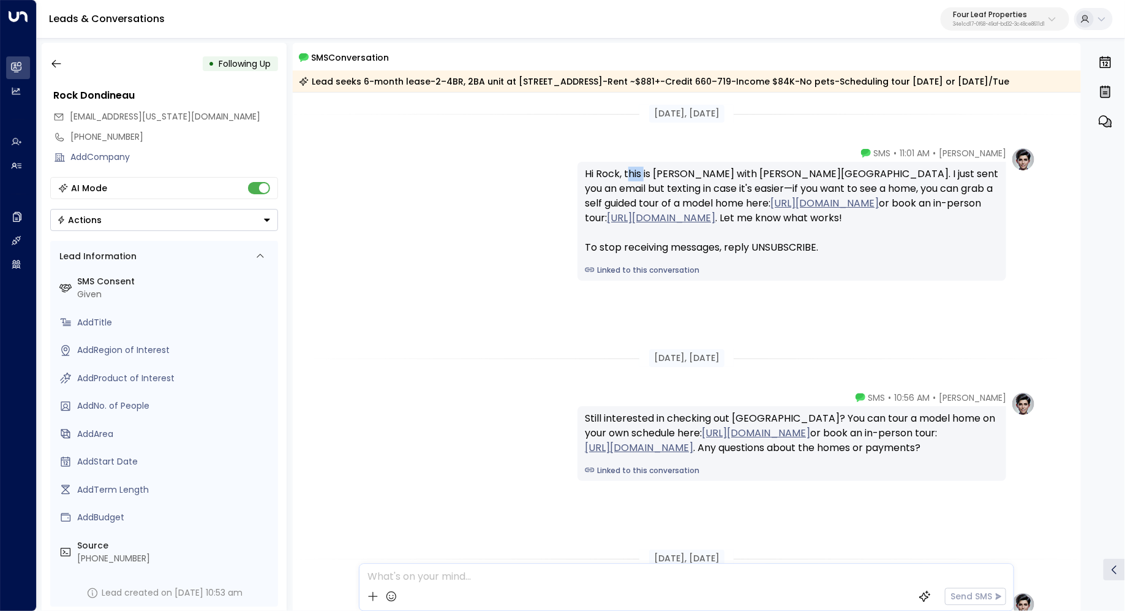
click at [644, 175] on div "Hi Rock, this is Katie with Summerhill Village. I just sent you an email but te…" at bounding box center [792, 211] width 414 height 88
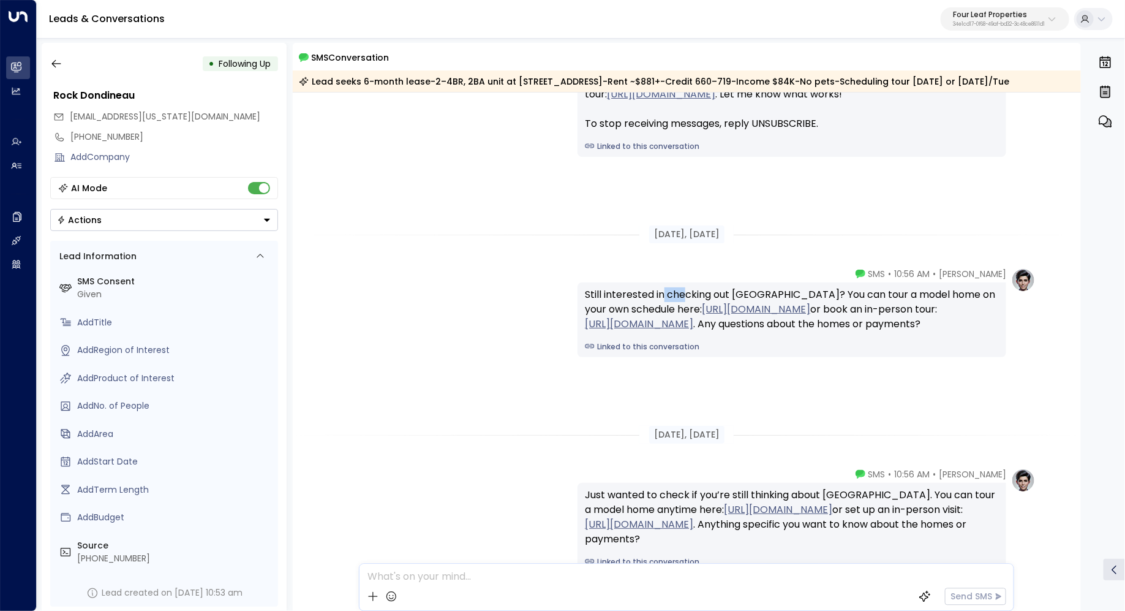
drag, startPoint x: 661, startPoint y: 295, endPoint x: 684, endPoint y: 295, distance: 22.7
click at [684, 295] on div "Still interested in checking out Summerhill Village? You can tour a model home …" at bounding box center [792, 309] width 414 height 44
drag, startPoint x: 684, startPoint y: 295, endPoint x: 679, endPoint y: 301, distance: 7.8
click at [679, 301] on div "Still interested in checking out Summerhill Village? You can tour a model home …" at bounding box center [792, 309] width 414 height 44
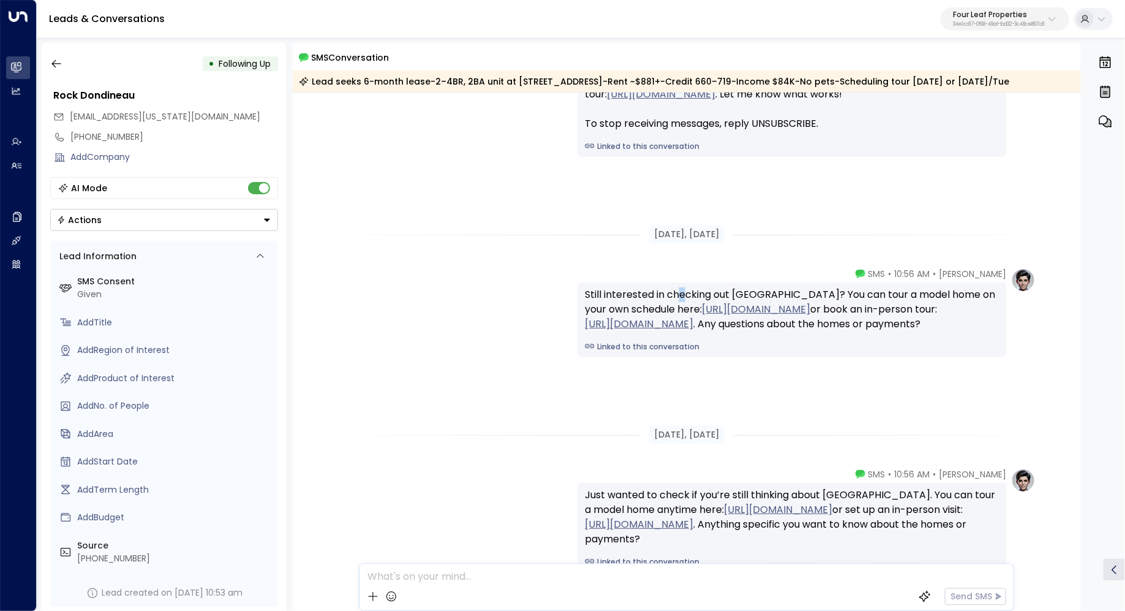
click at [679, 301] on div "Still interested in checking out Summerhill Village? You can tour a model home …" at bounding box center [792, 309] width 414 height 44
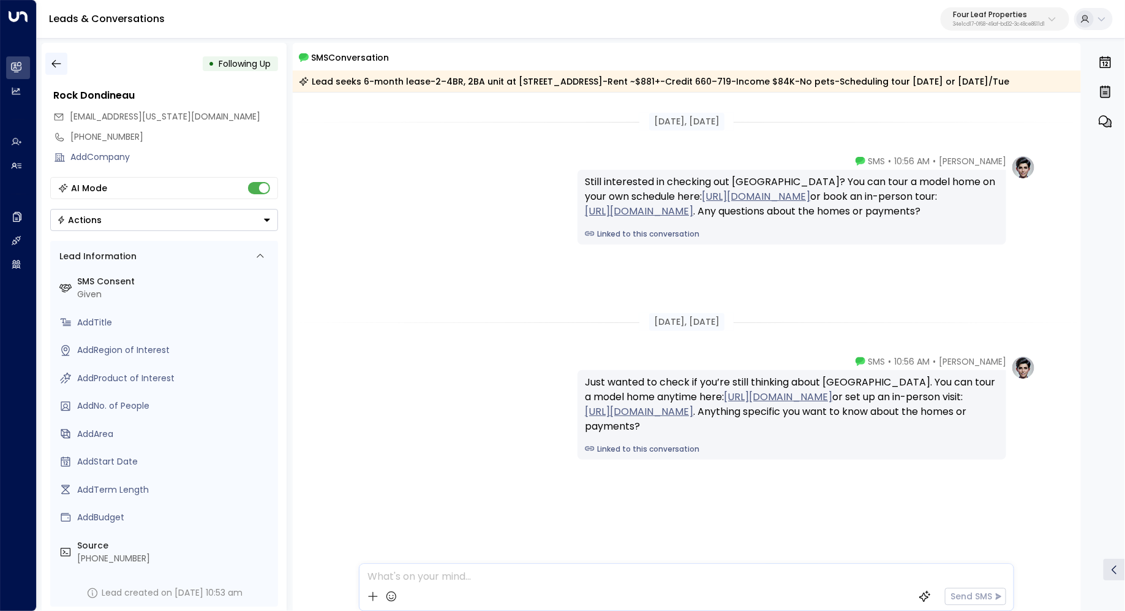
click at [62, 62] on button "button" at bounding box center [56, 64] width 22 height 22
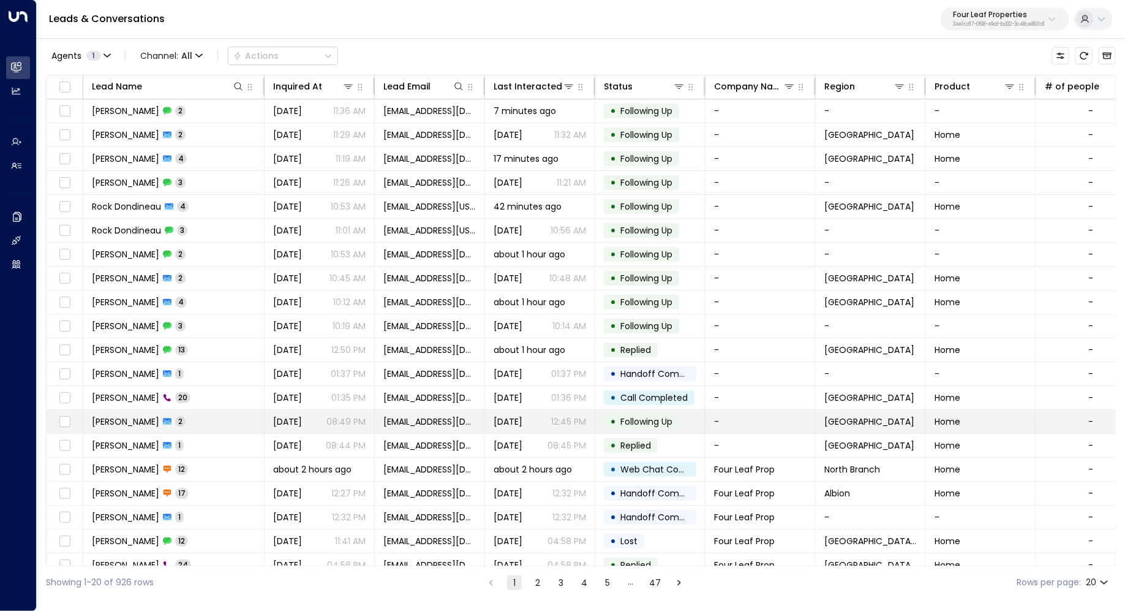
scroll to position [9, 0]
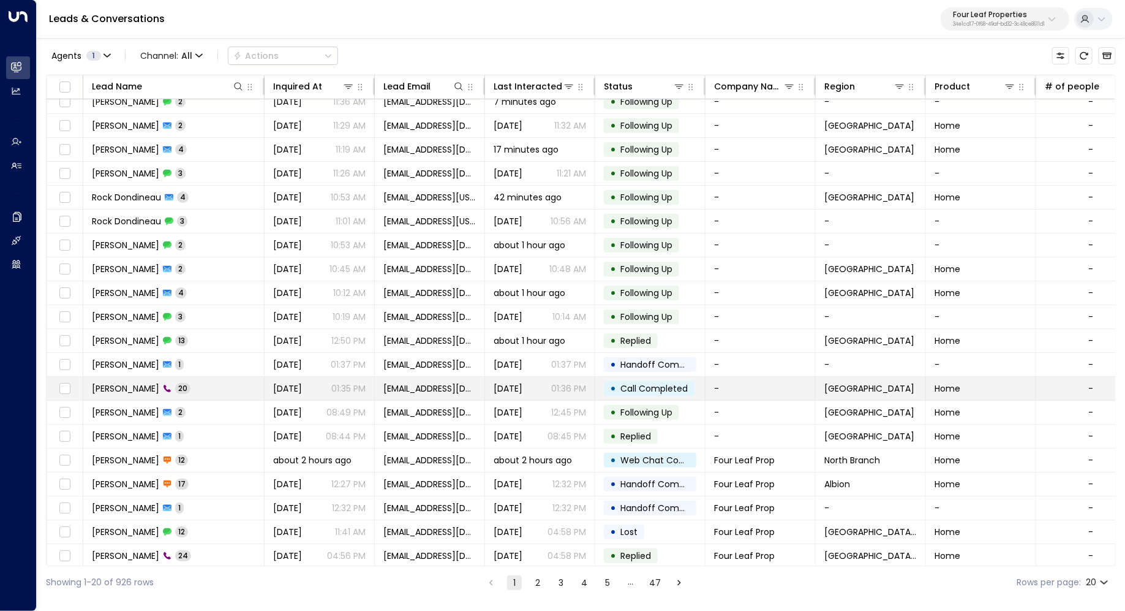
click at [215, 389] on td "Nicole DeBries 20" at bounding box center [173, 388] width 181 height 23
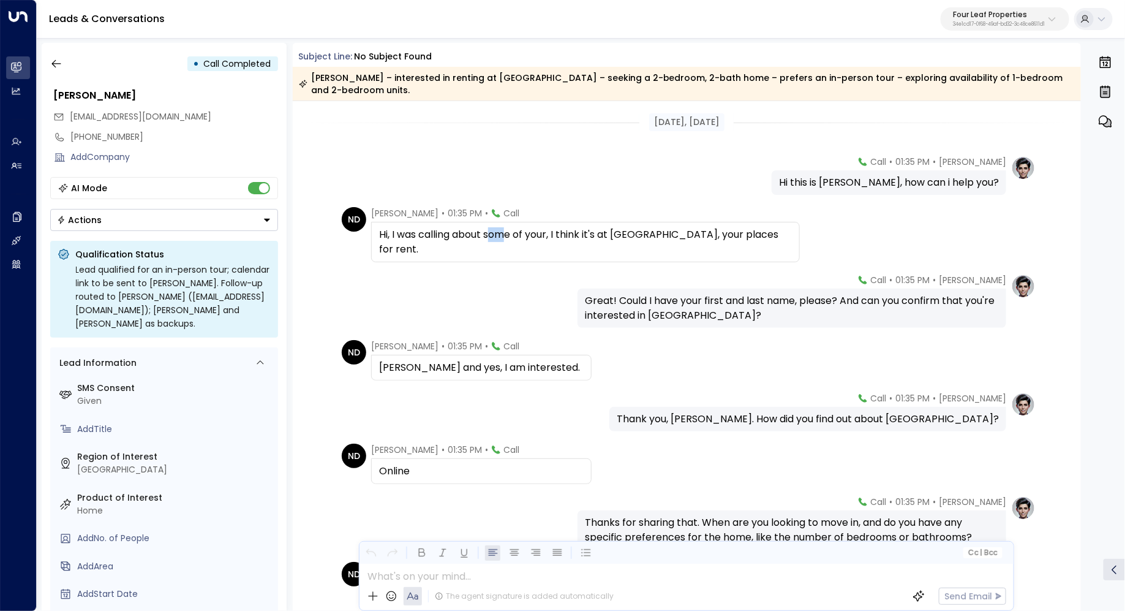
drag, startPoint x: 492, startPoint y: 239, endPoint x: 503, endPoint y: 239, distance: 11.0
click at [503, 239] on div "Hi, I was calling about some of your, I think it's at Summerhill Village, your …" at bounding box center [585, 241] width 413 height 29
drag, startPoint x: 579, startPoint y: 235, endPoint x: 569, endPoint y: 235, distance: 9.8
click at [569, 235] on div "Hi, I was calling about some of your, I think it's at Summerhill Village, your …" at bounding box center [585, 241] width 413 height 29
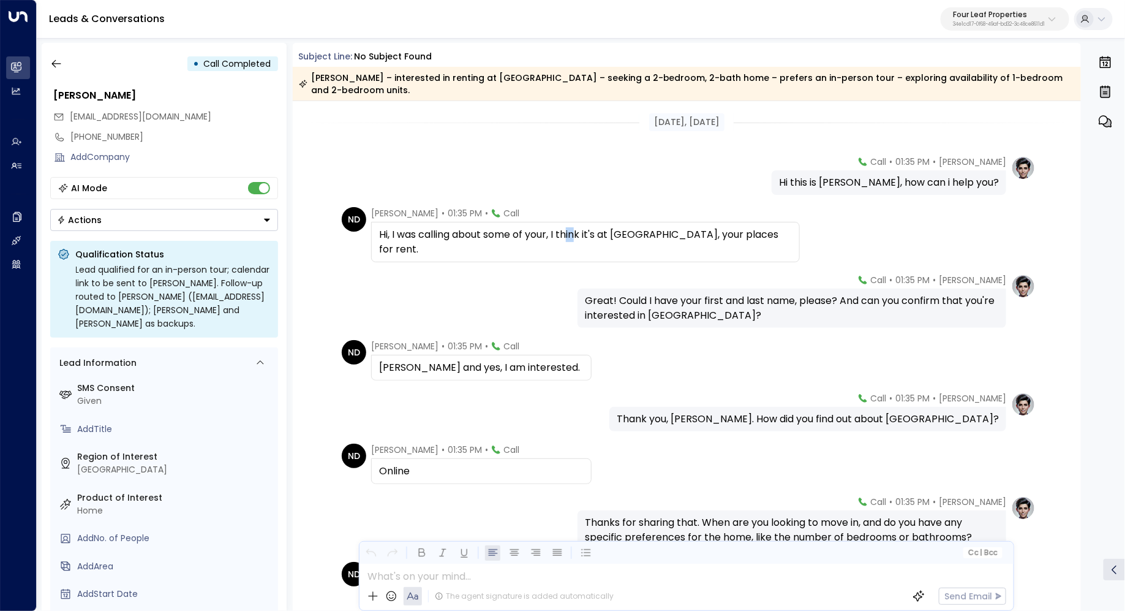
click at [569, 235] on div "Hi, I was calling about some of your, I think it's at Summerhill Village, your …" at bounding box center [585, 241] width 413 height 29
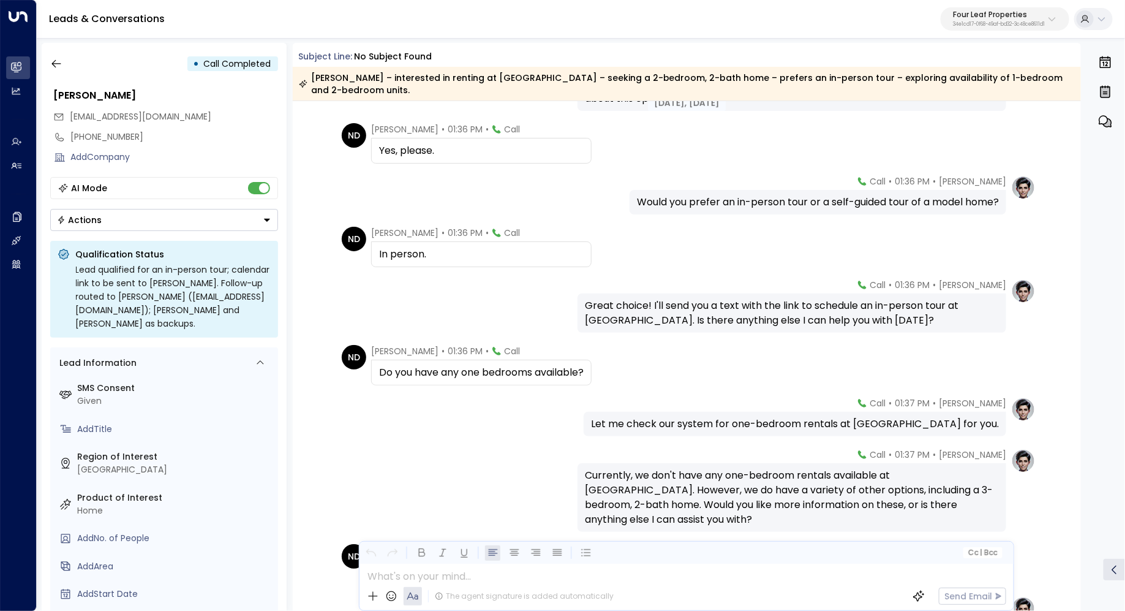
scroll to position [751, 0]
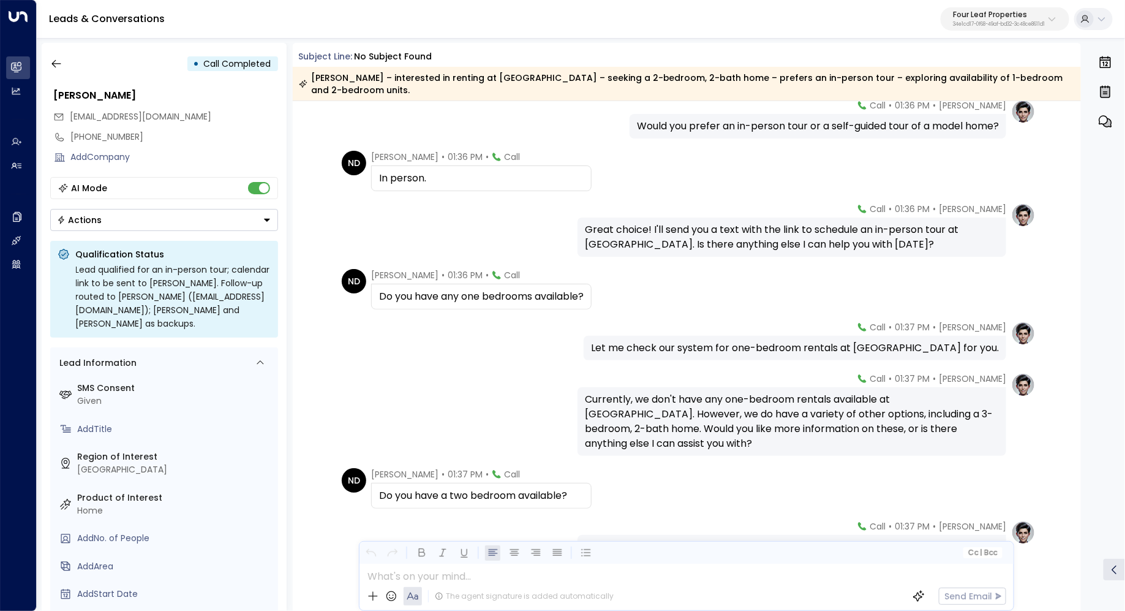
click at [653, 404] on div "Currently, we don't have any one-bedroom rentals available at Summerhill Villag…" at bounding box center [792, 421] width 414 height 59
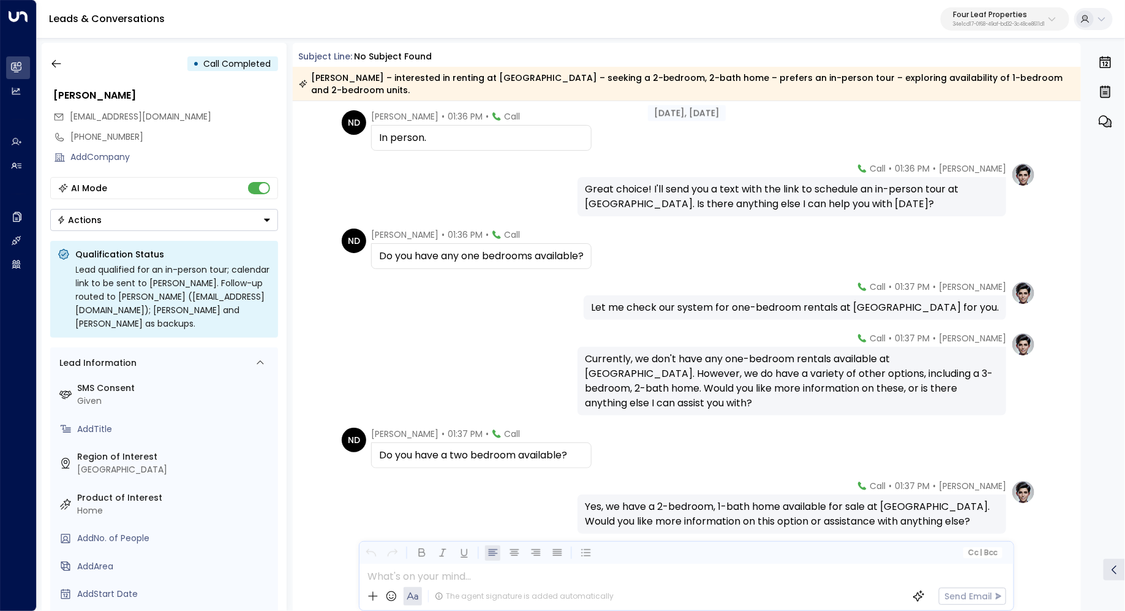
scroll to position [836, 0]
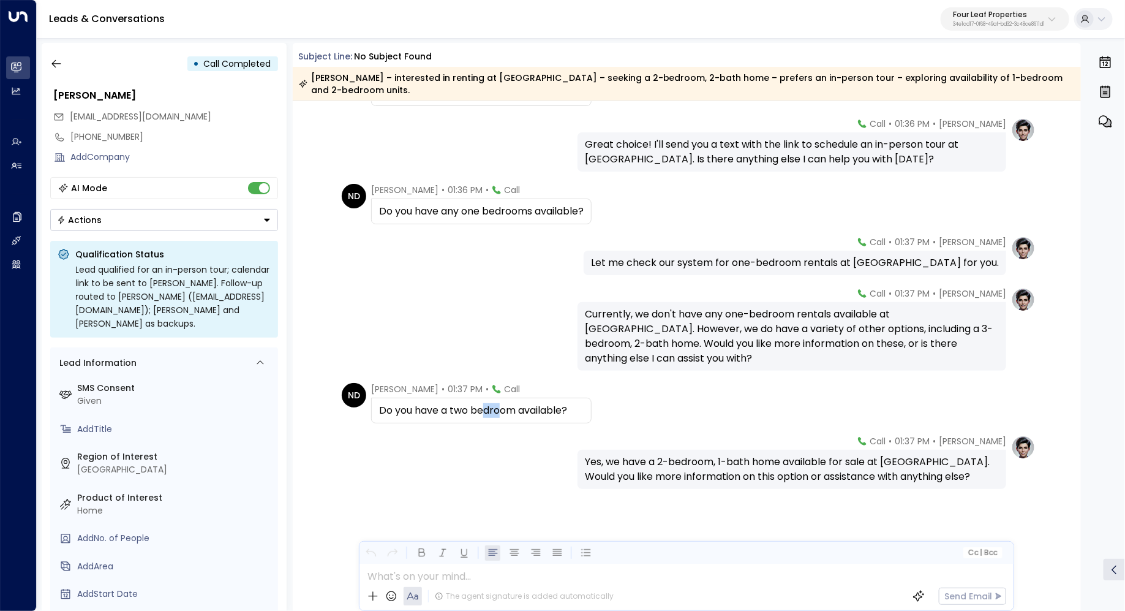
drag, startPoint x: 483, startPoint y: 413, endPoint x: 500, endPoint y: 413, distance: 17.1
click at [497, 413] on div "Do you have a two bedroom available?" at bounding box center [481, 410] width 205 height 15
click at [500, 413] on div "Do you have a two bedroom available?" at bounding box center [481, 410] width 205 height 15
click at [749, 462] on div "Yes, we have a 2-bedroom, 1-bath home available for sale at Summerhill Village.…" at bounding box center [792, 468] width 414 height 29
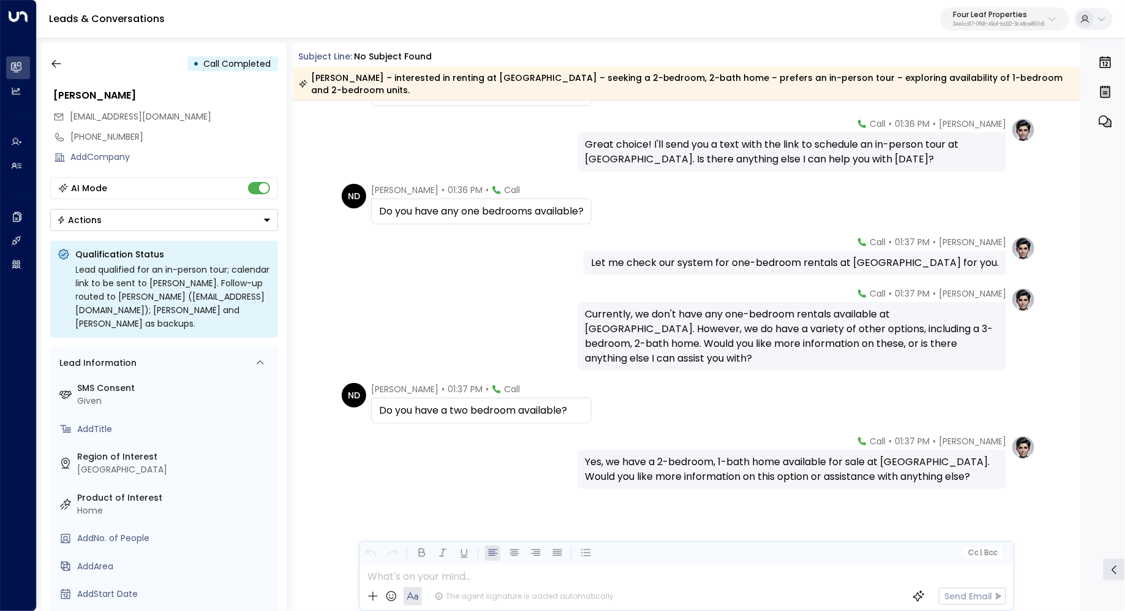
click at [787, 461] on div "Yes, we have a 2-bedroom, 1-bath home available for sale at Summerhill Village.…" at bounding box center [792, 468] width 414 height 29
click at [55, 72] on button "button" at bounding box center [56, 64] width 22 height 22
